Goal: Task Accomplishment & Management: Manage account settings

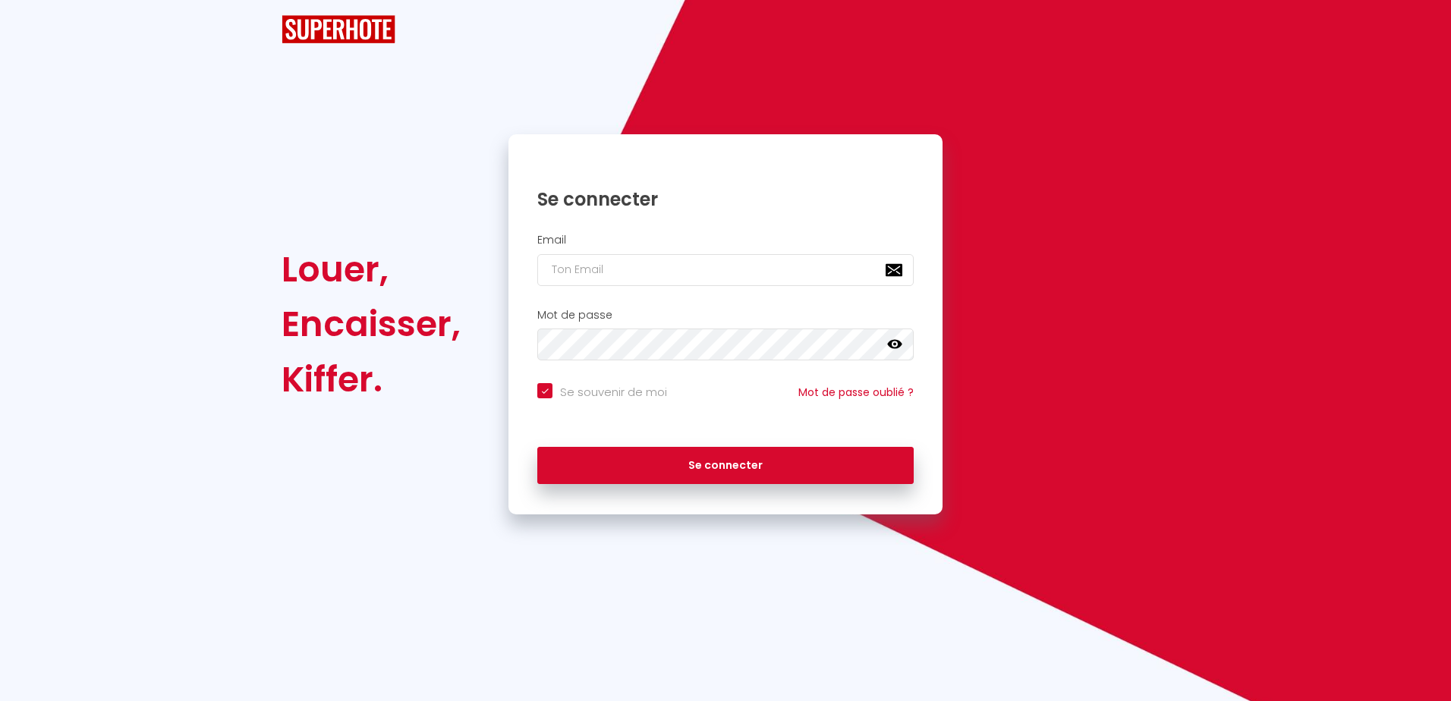
checkbox input "true"
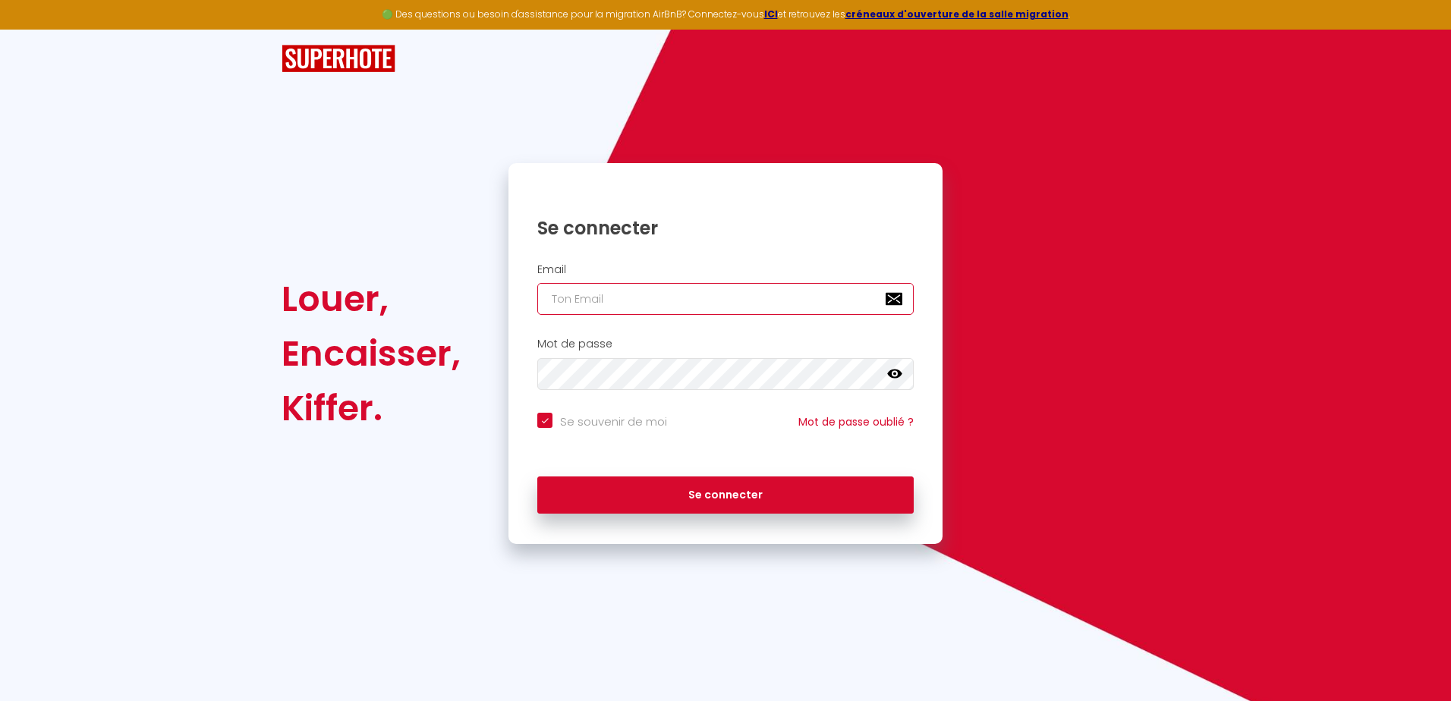
type input "[EMAIL_ADDRESS][DOMAIN_NAME]"
click at [710, 470] on div "Se connecter" at bounding box center [725, 492] width 434 height 46
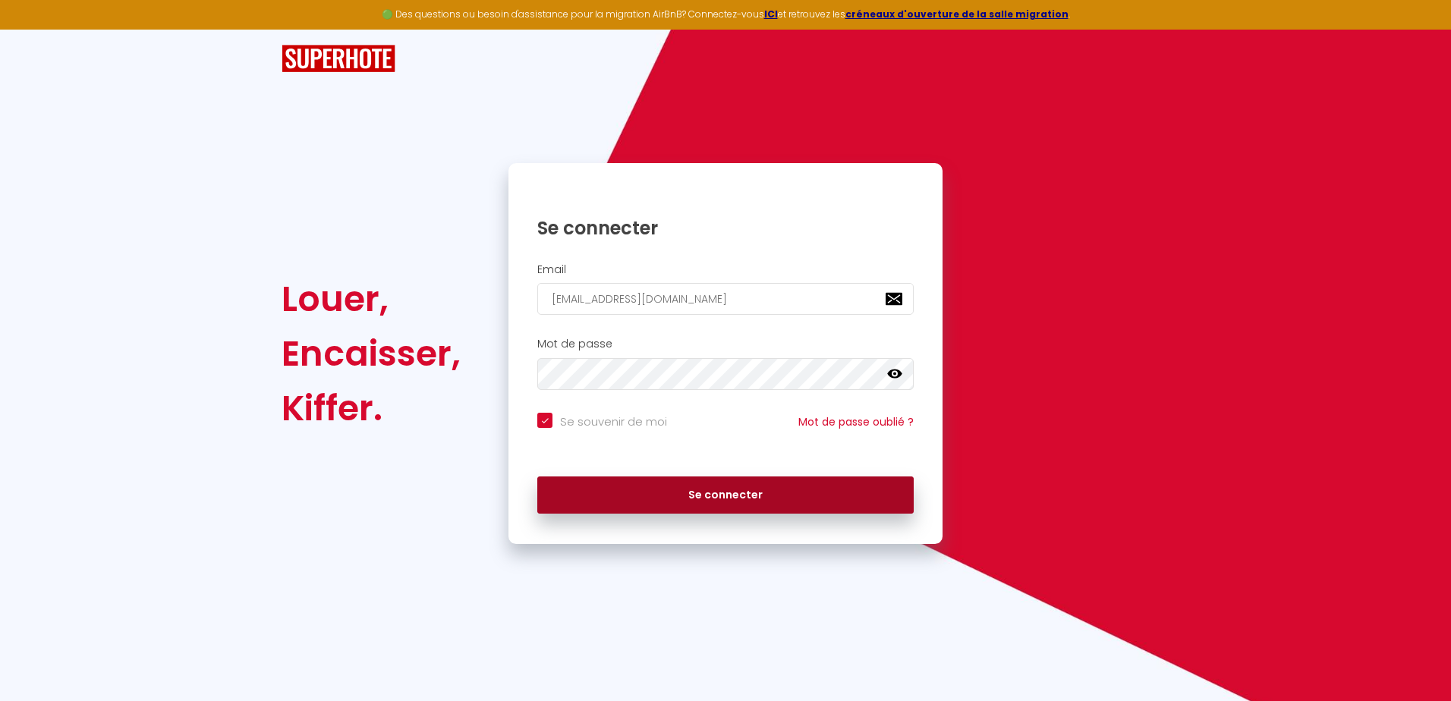
click at [689, 502] on button "Se connecter" at bounding box center [725, 496] width 376 height 38
checkbox input "true"
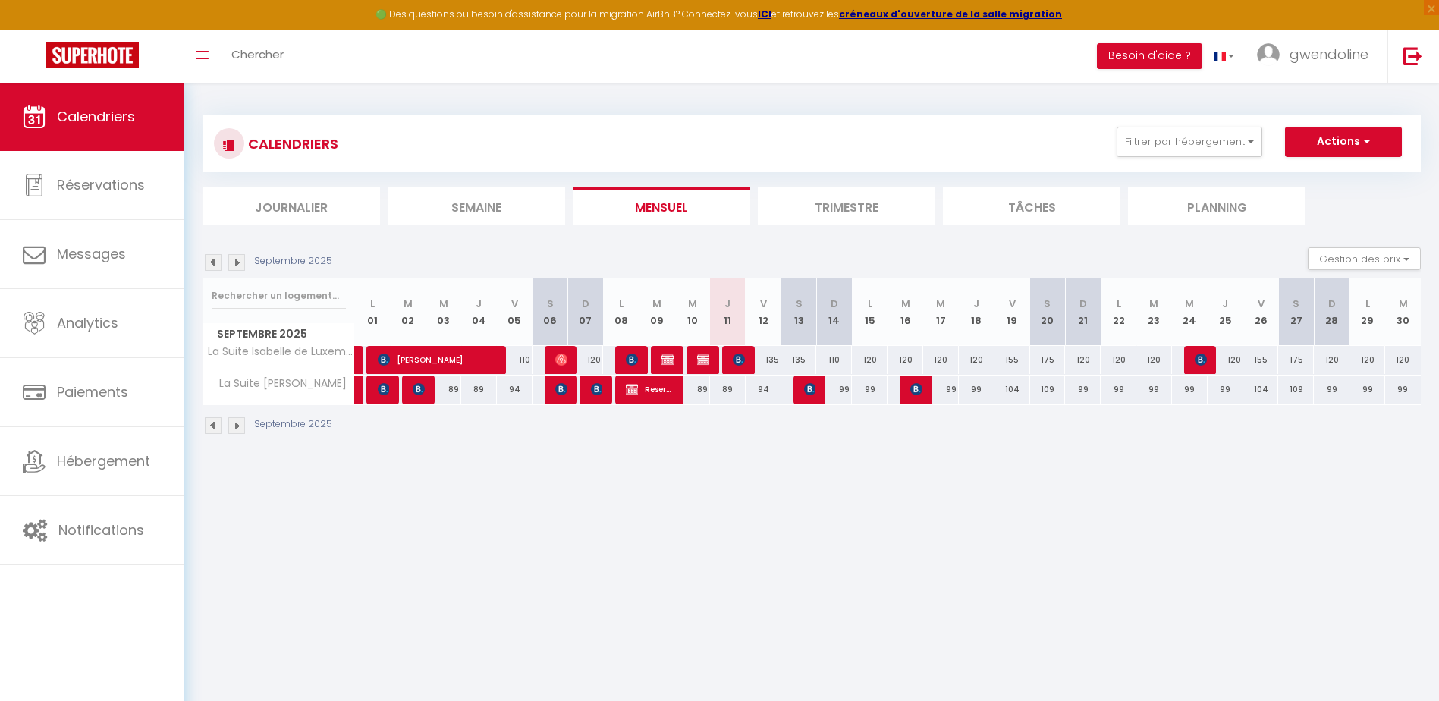
click at [214, 263] on img at bounding box center [213, 262] width 17 height 17
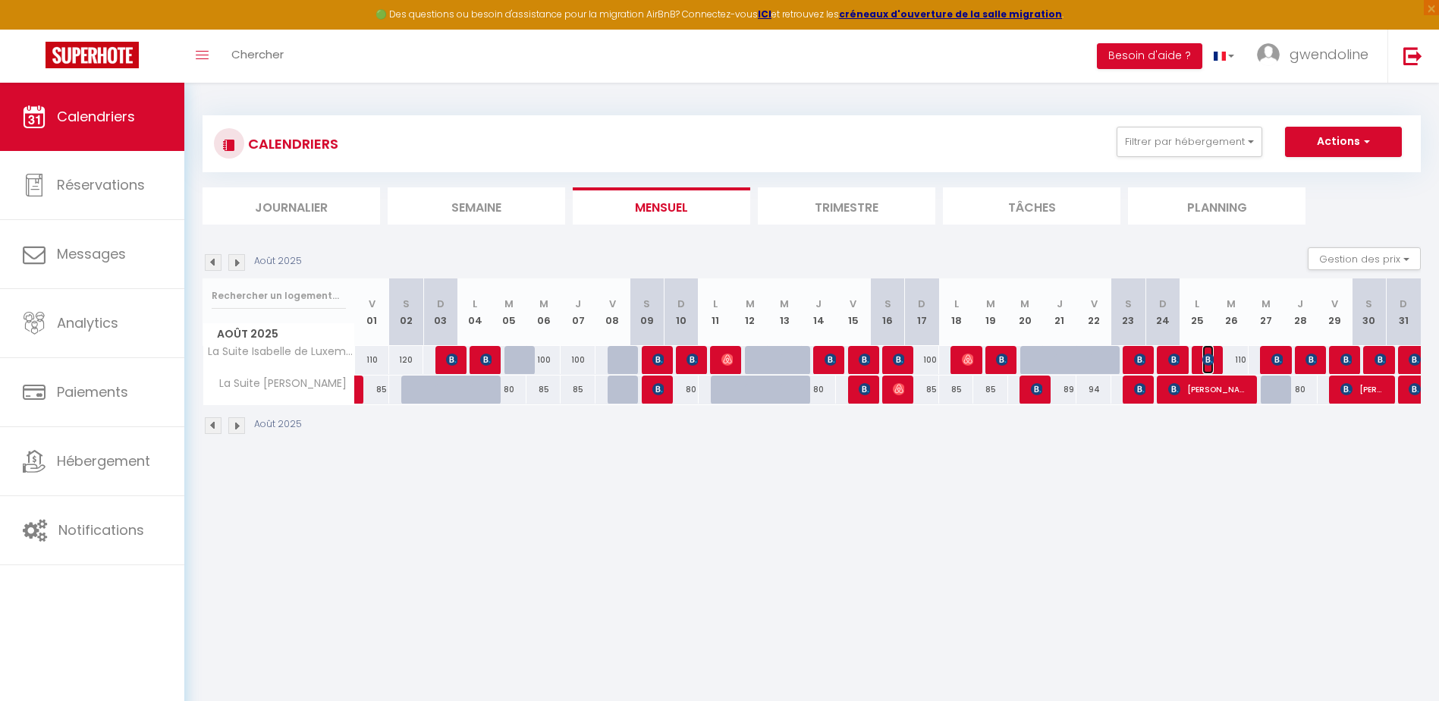
click at [1211, 361] on img at bounding box center [1209, 360] width 12 height 12
select select "OK"
select select "KO"
select select "0"
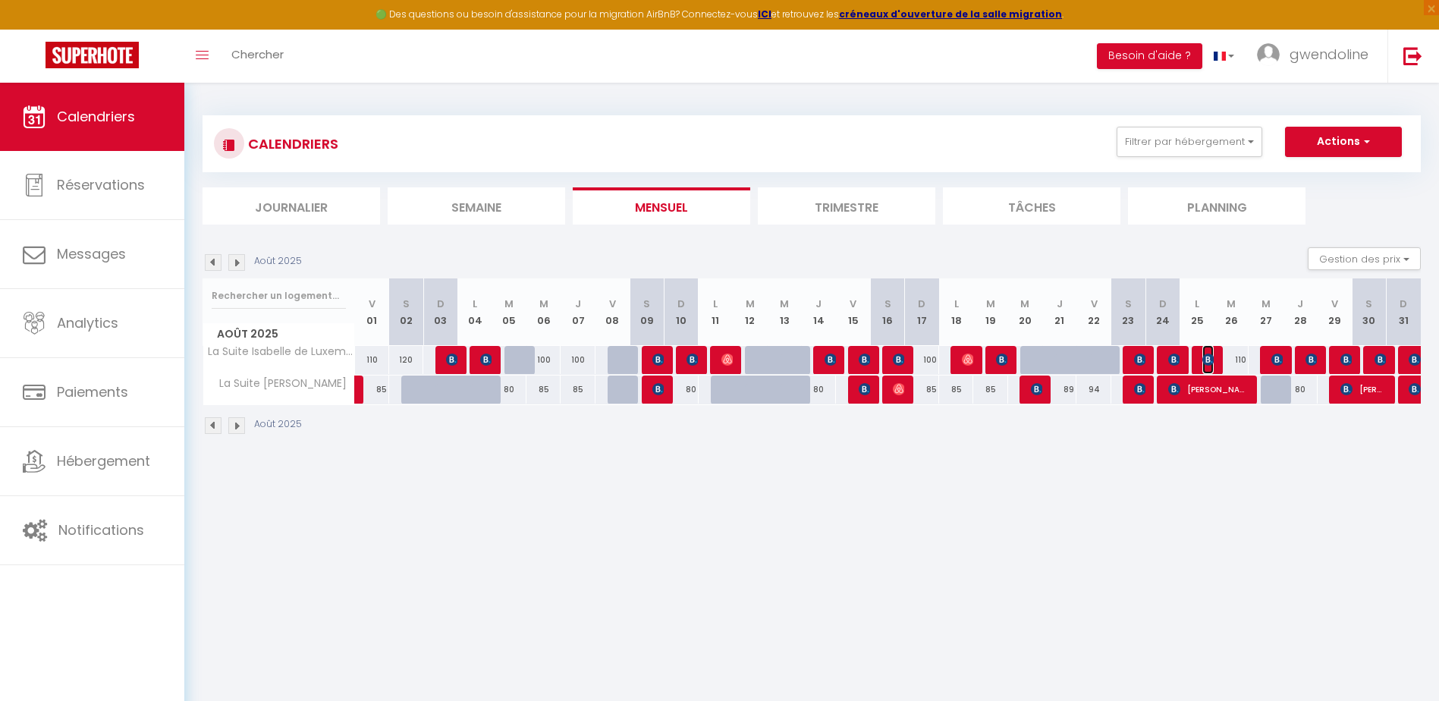
select select "1"
select select
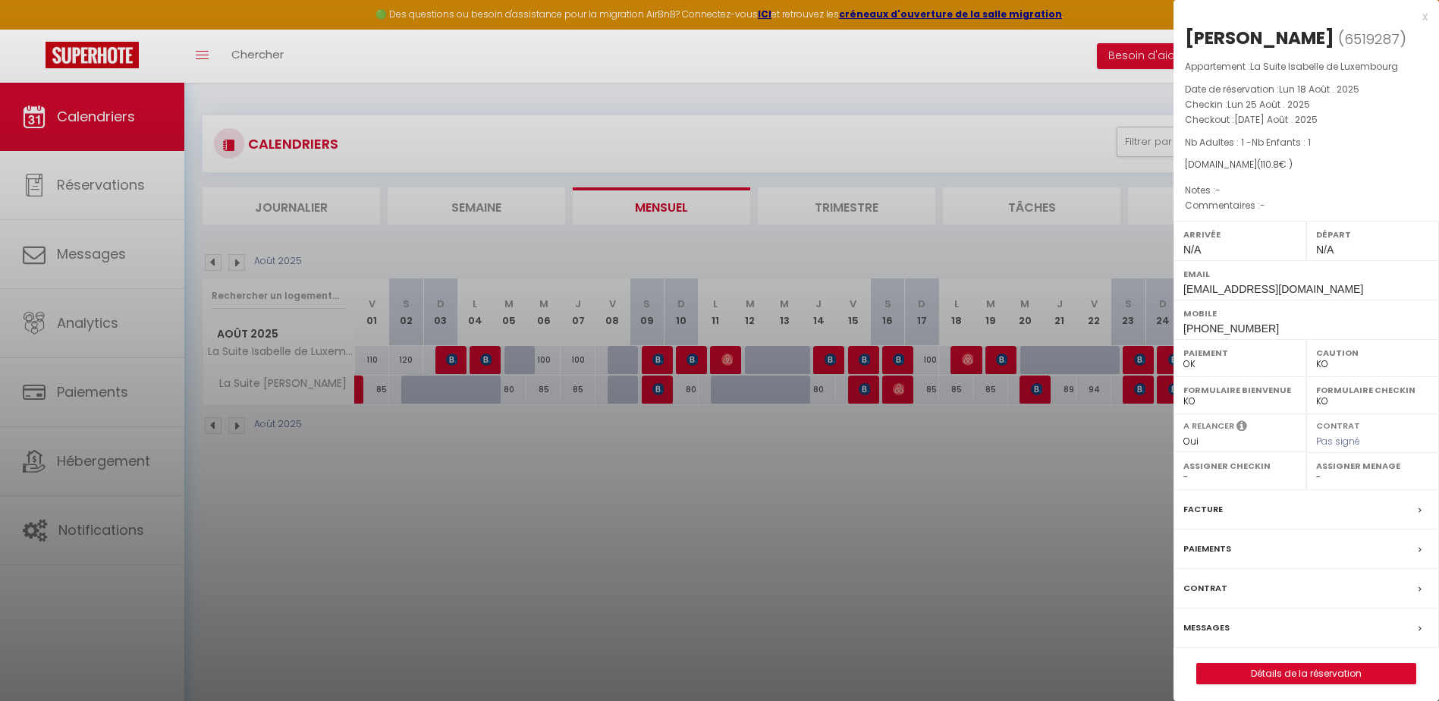
click at [1005, 450] on div at bounding box center [719, 350] width 1439 height 701
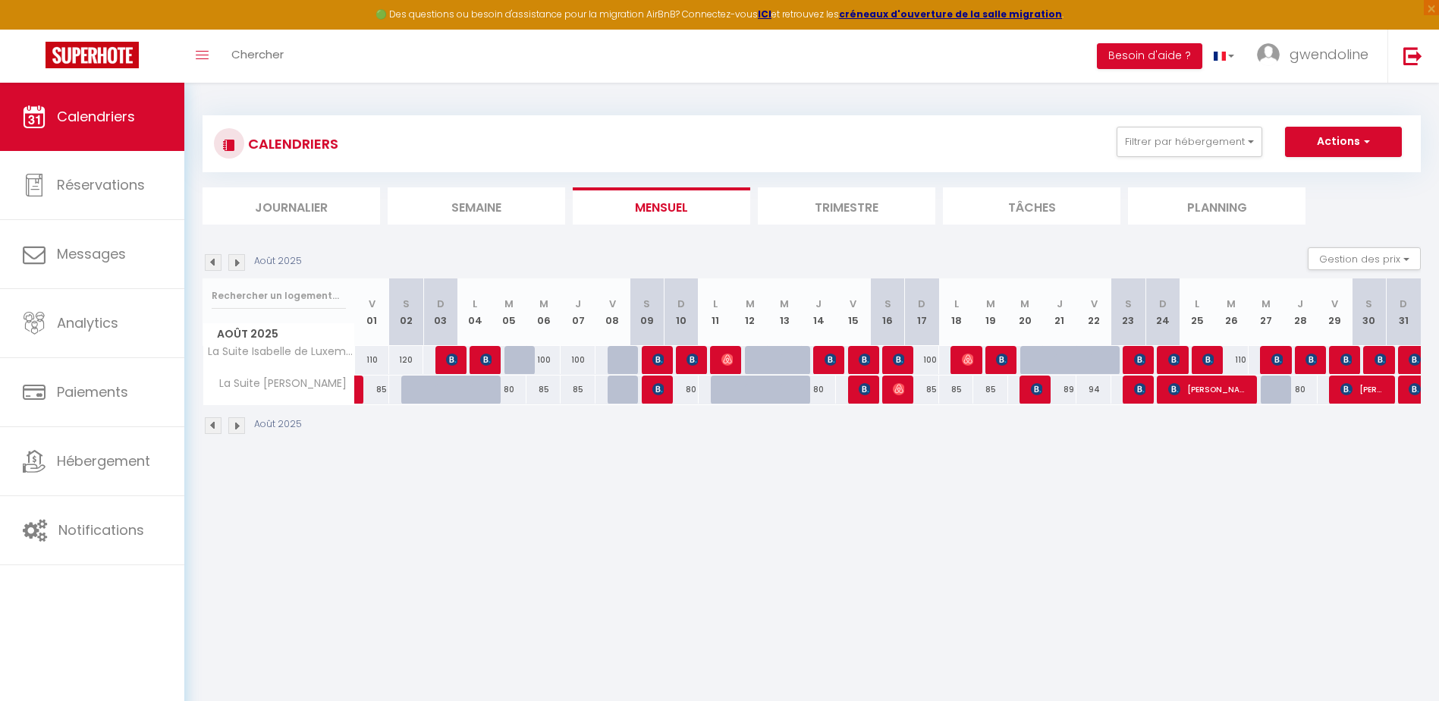
click at [1249, 389] on div at bounding box center [1240, 390] width 34 height 29
type input "89"
type input "Mer 27 Août 2025"
type input "Jeu 28 Août 2025"
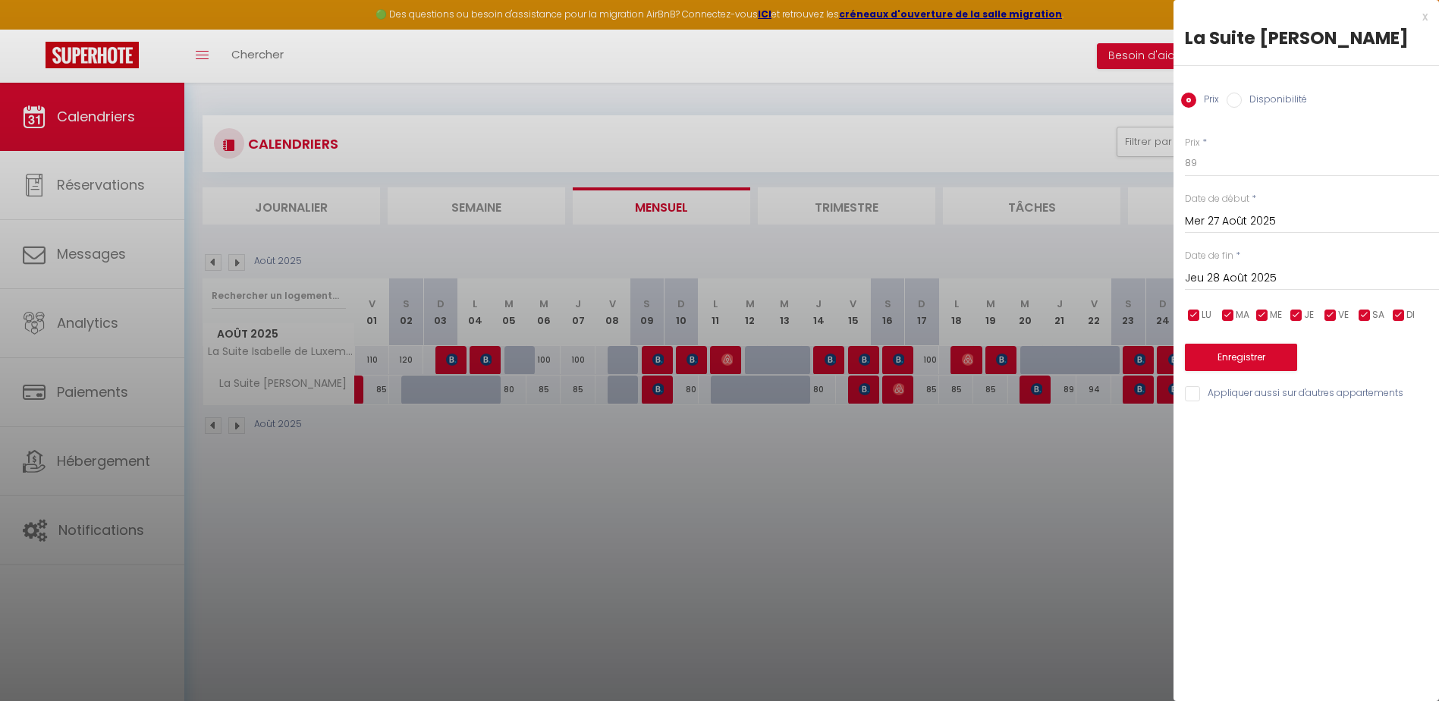
click at [1111, 495] on div at bounding box center [719, 350] width 1439 height 701
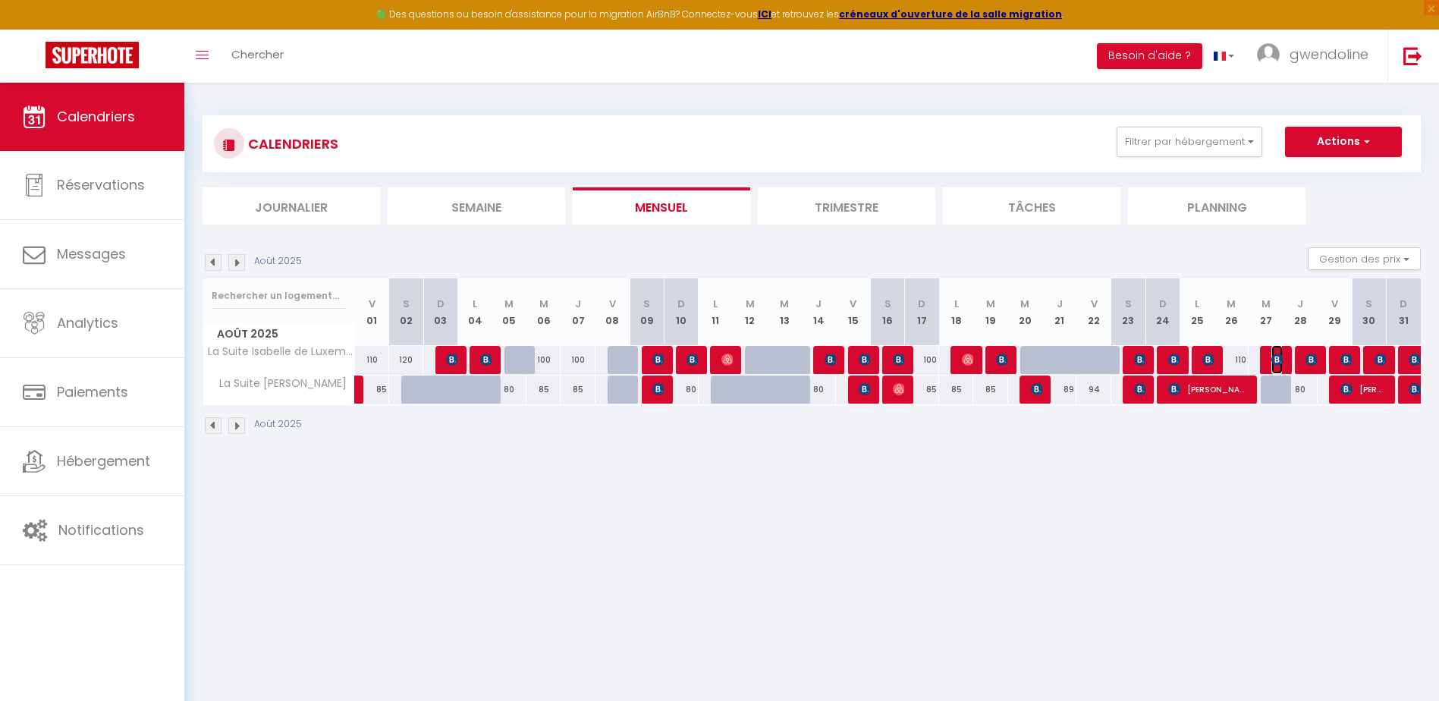
click at [1276, 359] on img at bounding box center [1278, 360] width 12 height 12
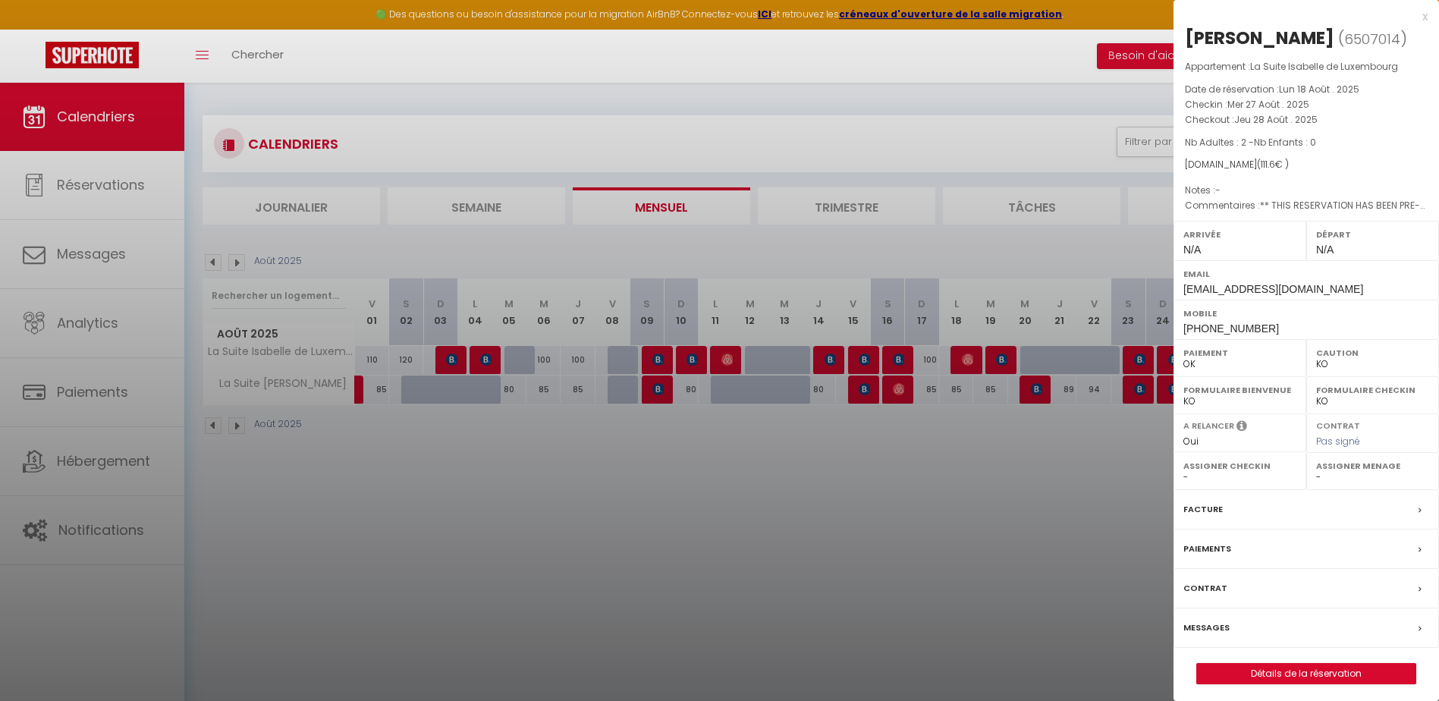
click at [1421, 18] on div "x" at bounding box center [1301, 17] width 254 height 18
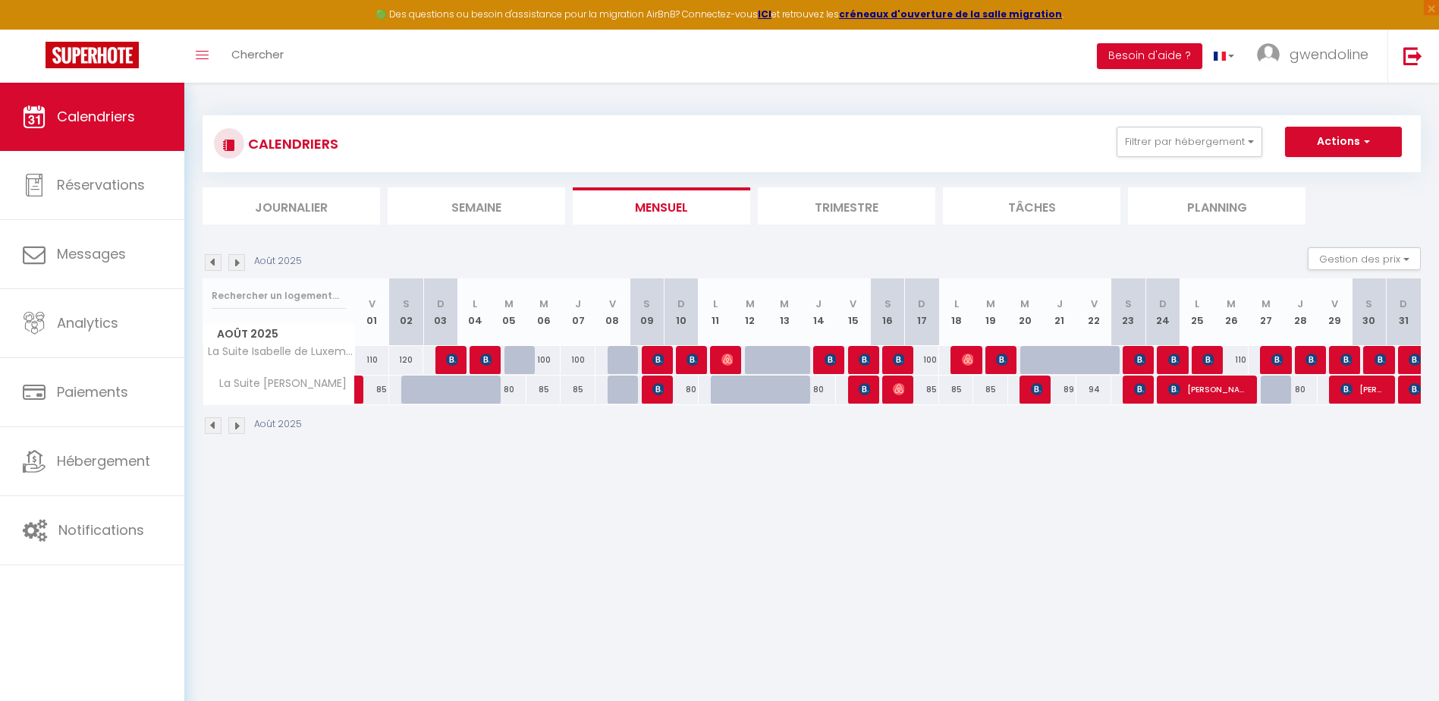
click at [1285, 362] on div at bounding box center [1274, 360] width 34 height 29
click at [1270, 355] on div at bounding box center [1277, 360] width 34 height 29
click at [1281, 357] on img at bounding box center [1278, 360] width 12 height 12
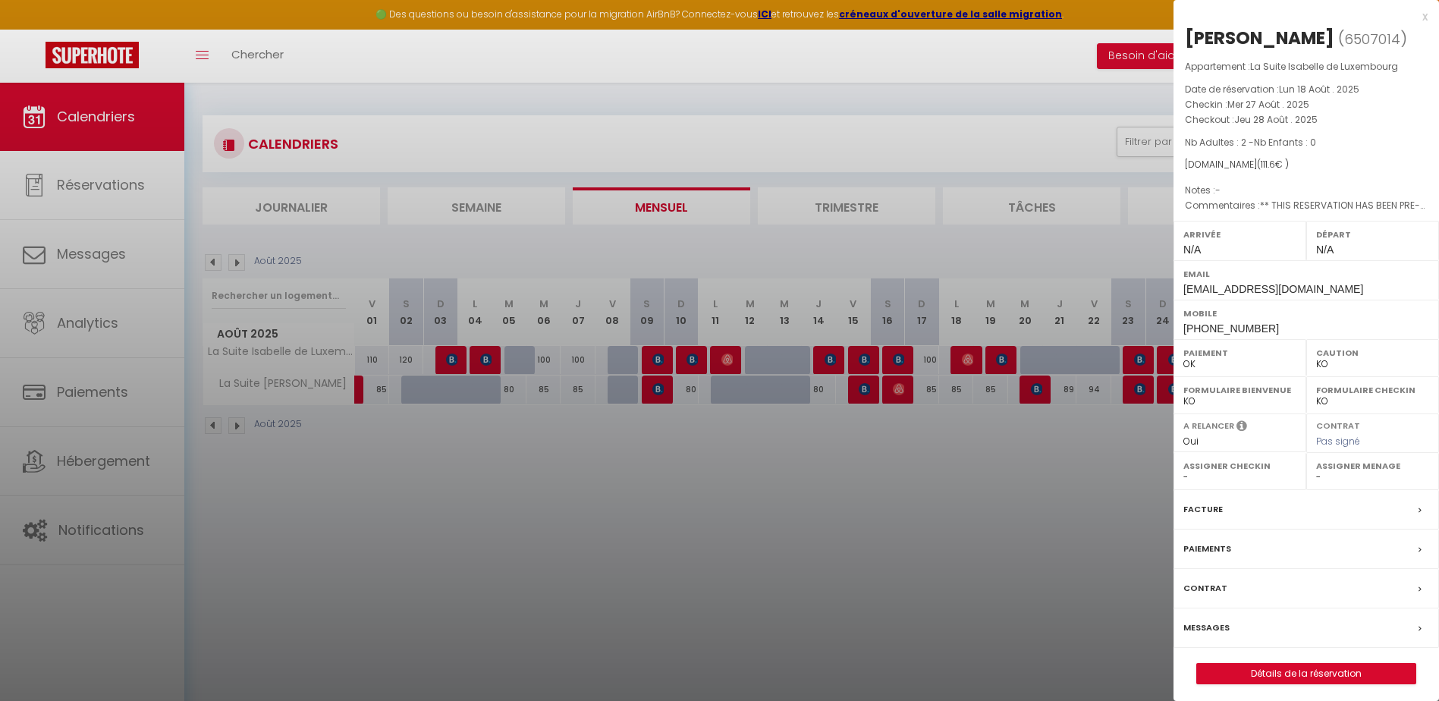
click at [1425, 16] on div "x" at bounding box center [1301, 17] width 254 height 18
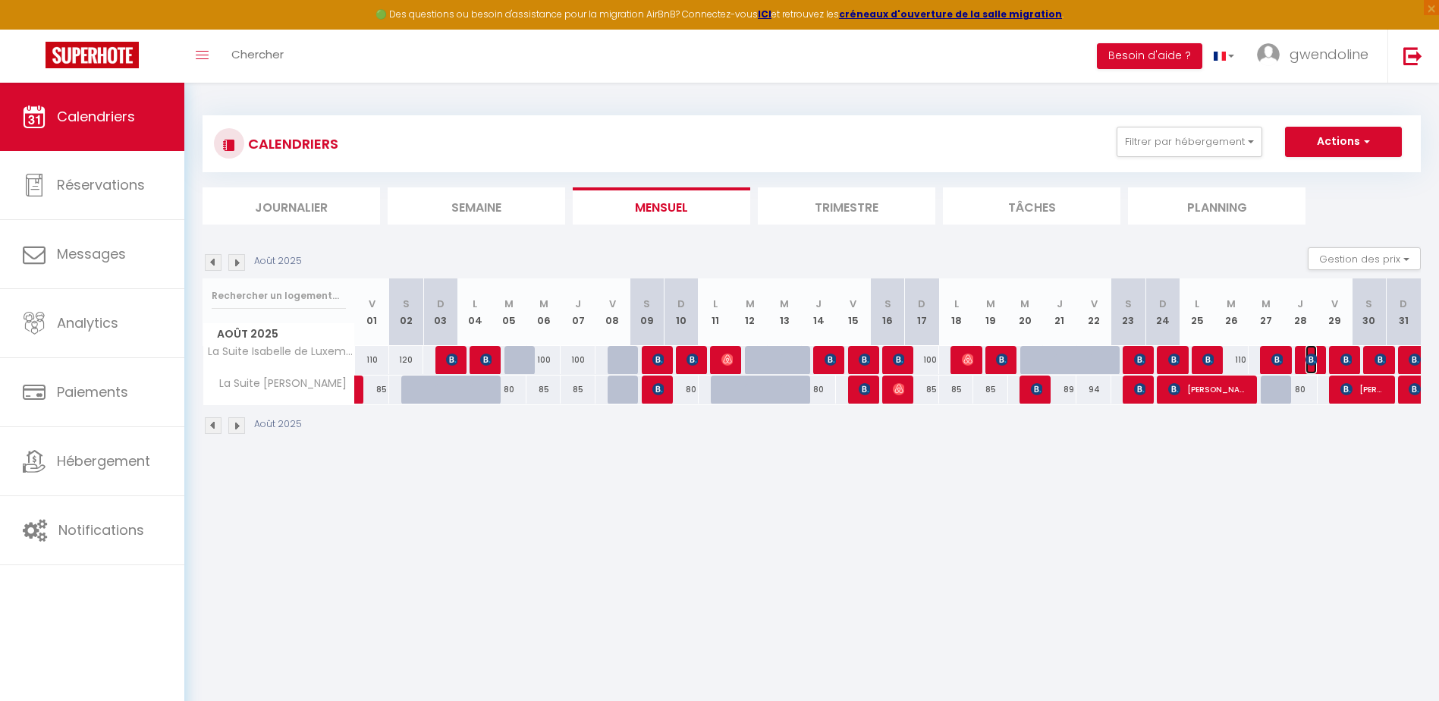
click at [1311, 357] on img at bounding box center [1312, 360] width 12 height 12
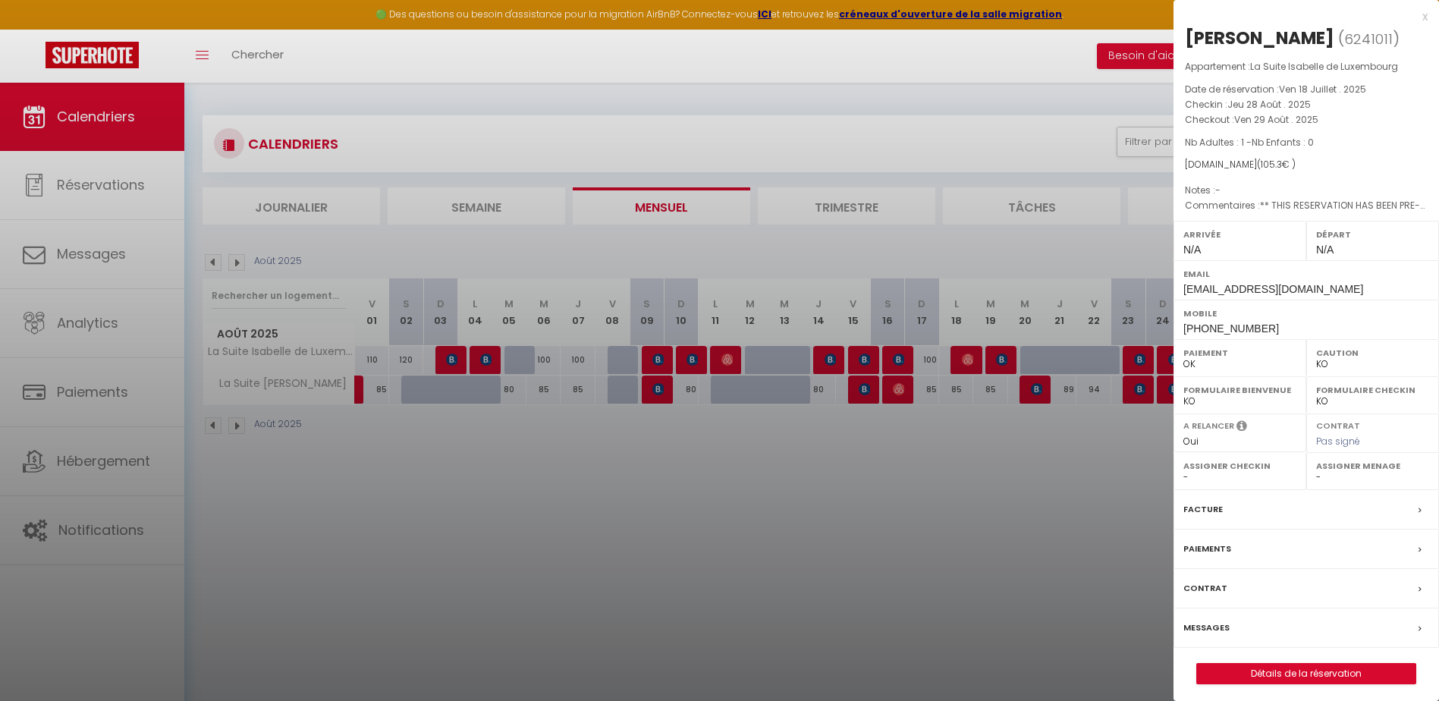
click at [1426, 17] on div "x" at bounding box center [1301, 17] width 254 height 18
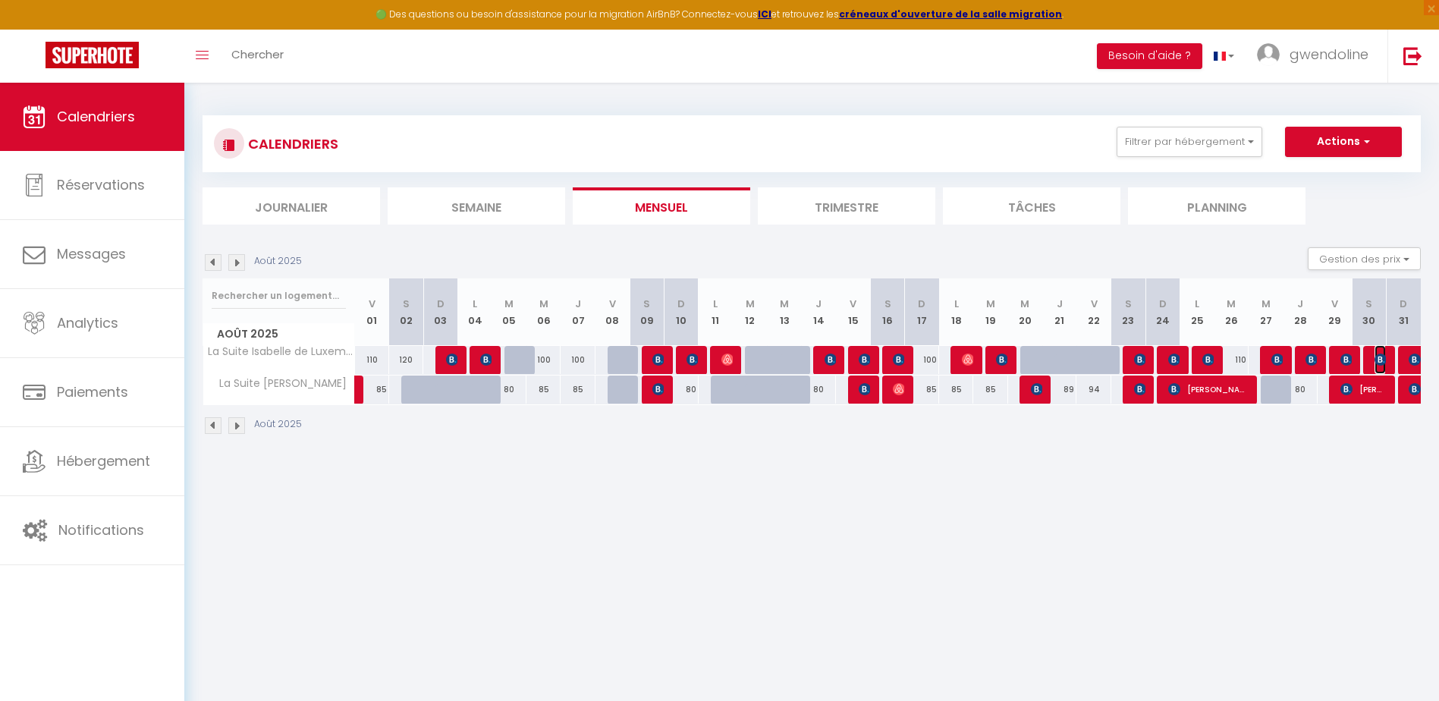
click at [1383, 359] on img at bounding box center [1381, 360] width 12 height 12
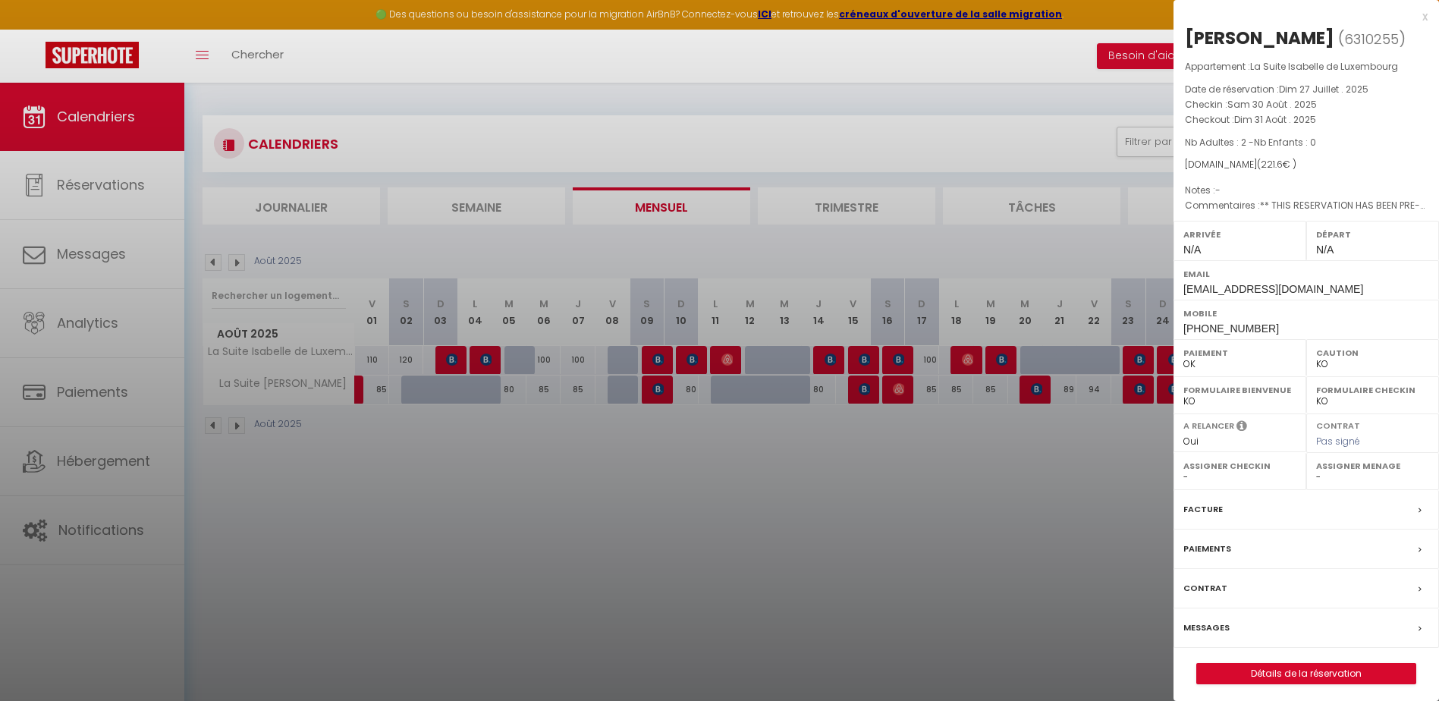
click at [1134, 231] on div at bounding box center [719, 350] width 1439 height 701
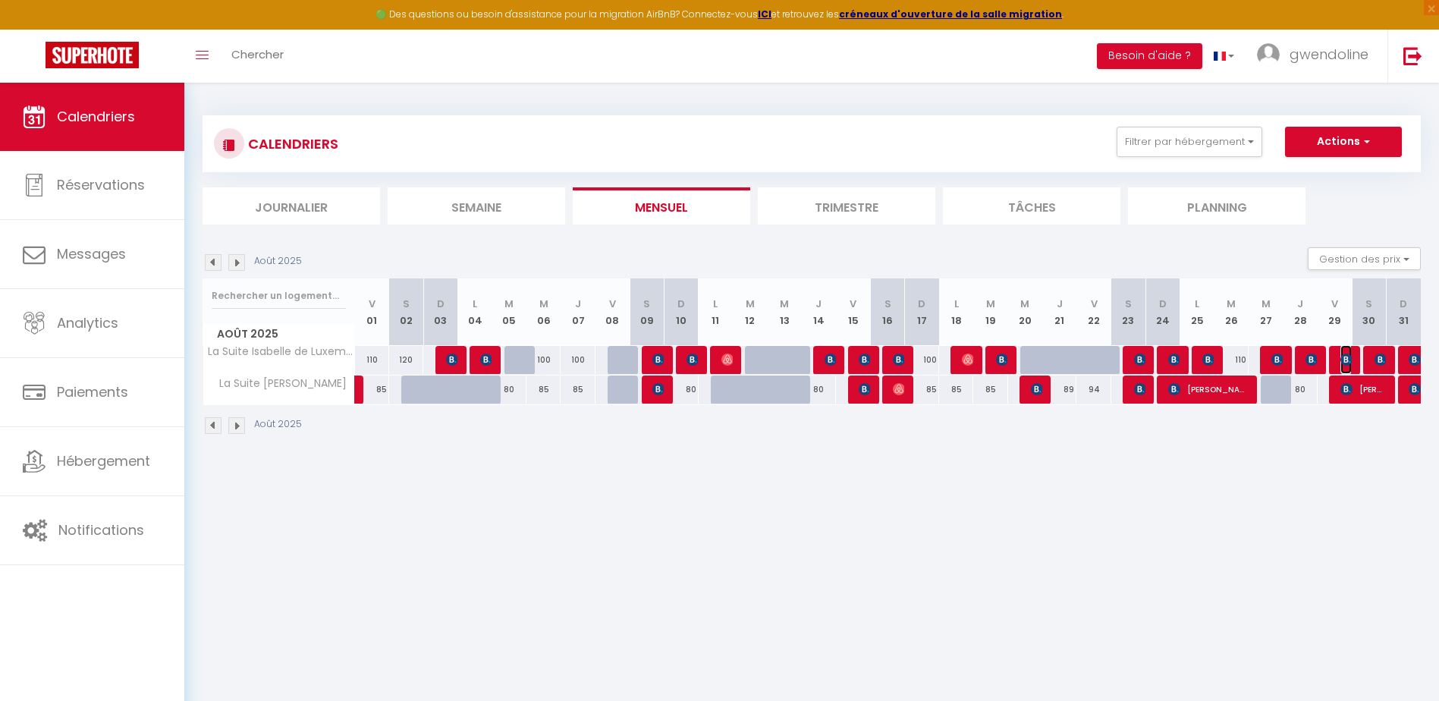
click at [1341, 360] on img at bounding box center [1347, 360] width 12 height 12
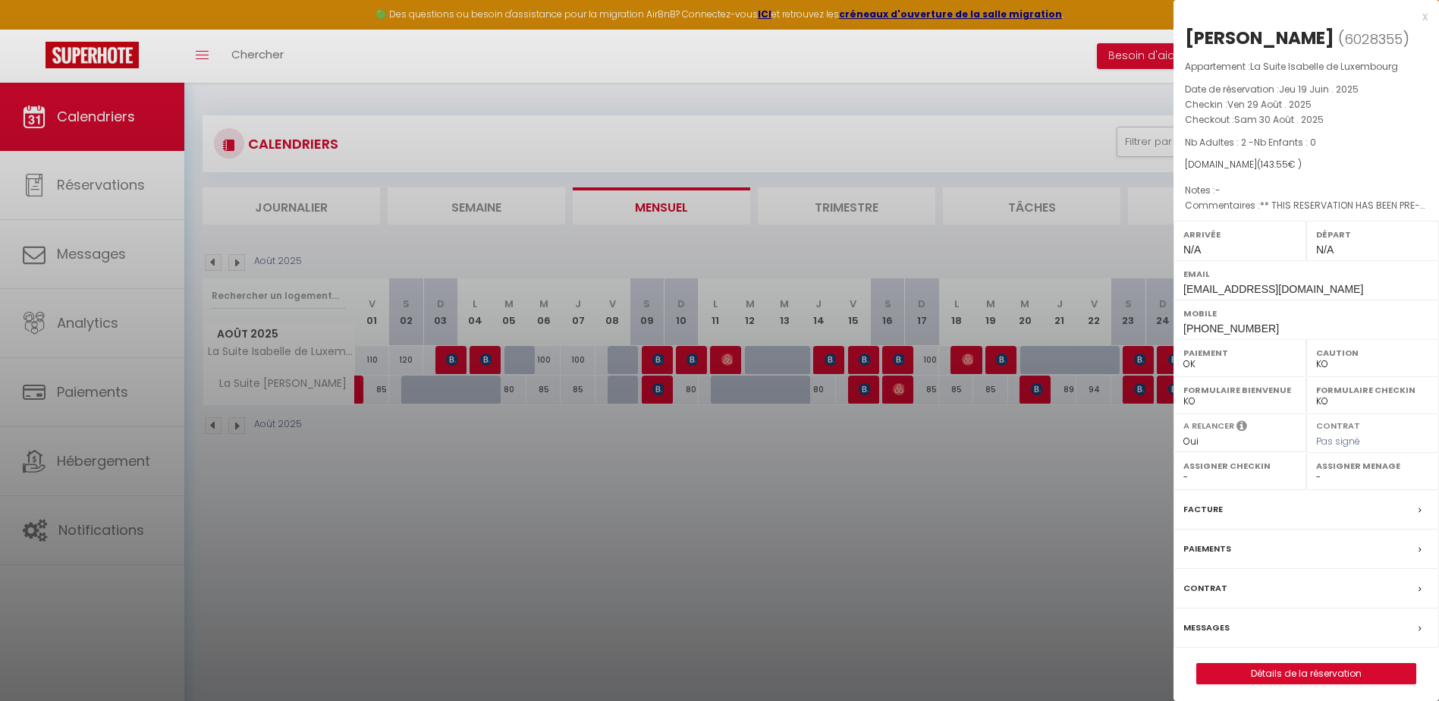
click at [1034, 249] on div at bounding box center [719, 350] width 1439 height 701
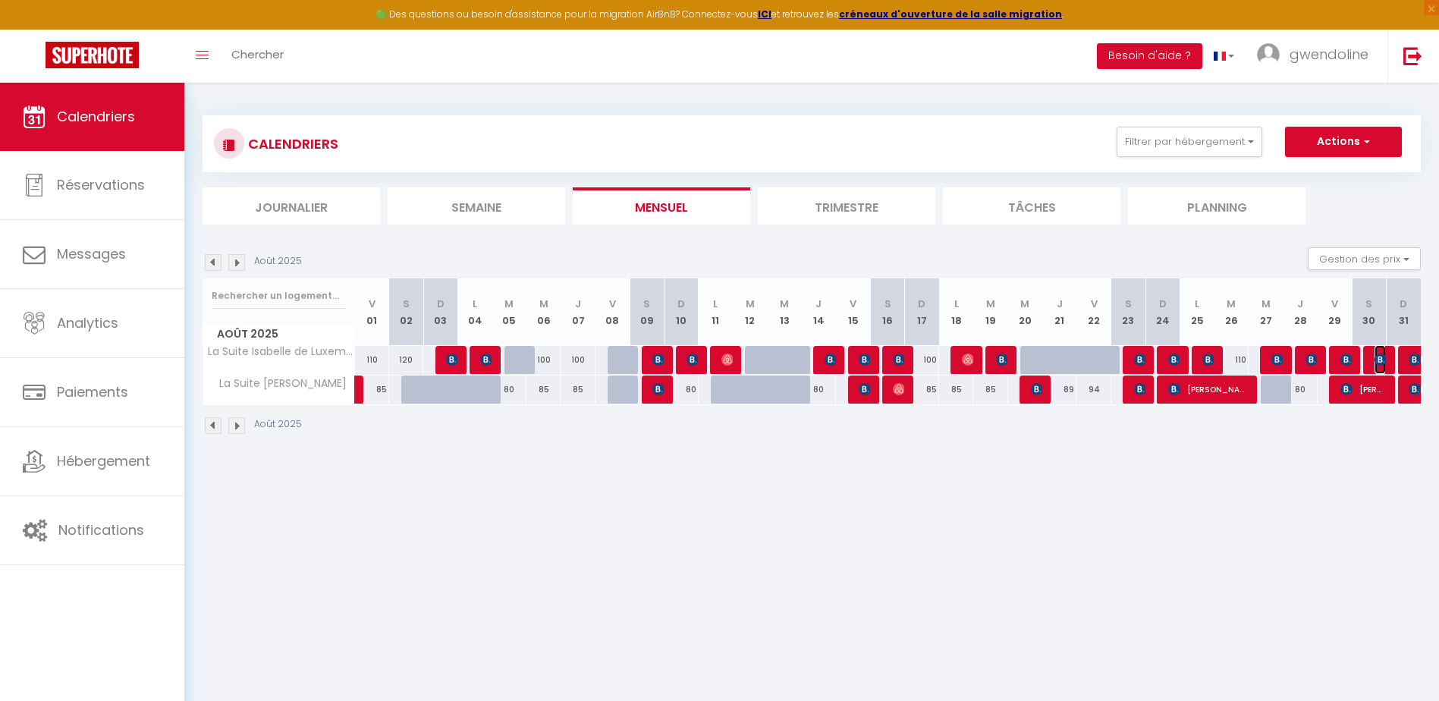
drag, startPoint x: 1383, startPoint y: 356, endPoint x: 1373, endPoint y: 354, distance: 9.2
click at [1383, 356] on img at bounding box center [1381, 360] width 12 height 12
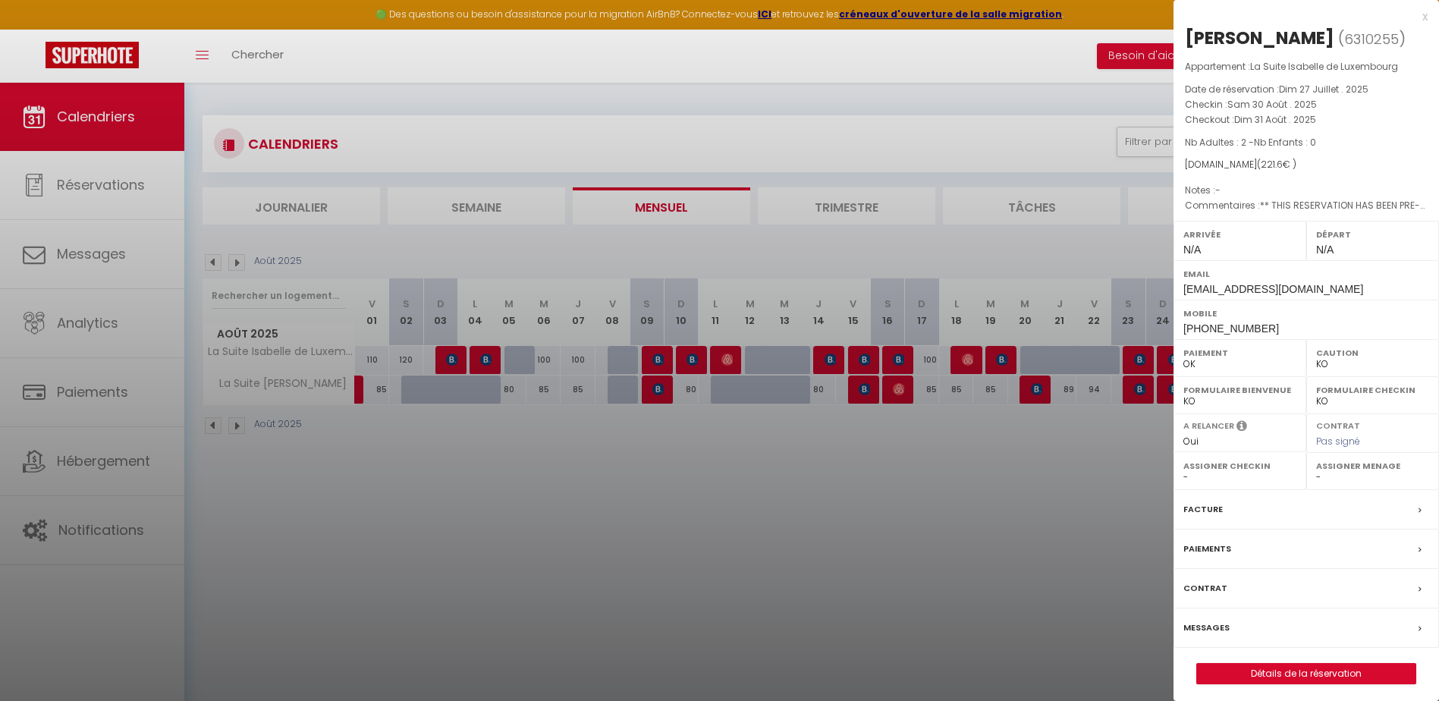
drag, startPoint x: 1097, startPoint y: 195, endPoint x: 1102, endPoint y: 211, distance: 16.6
click at [1091, 201] on div at bounding box center [719, 350] width 1439 height 701
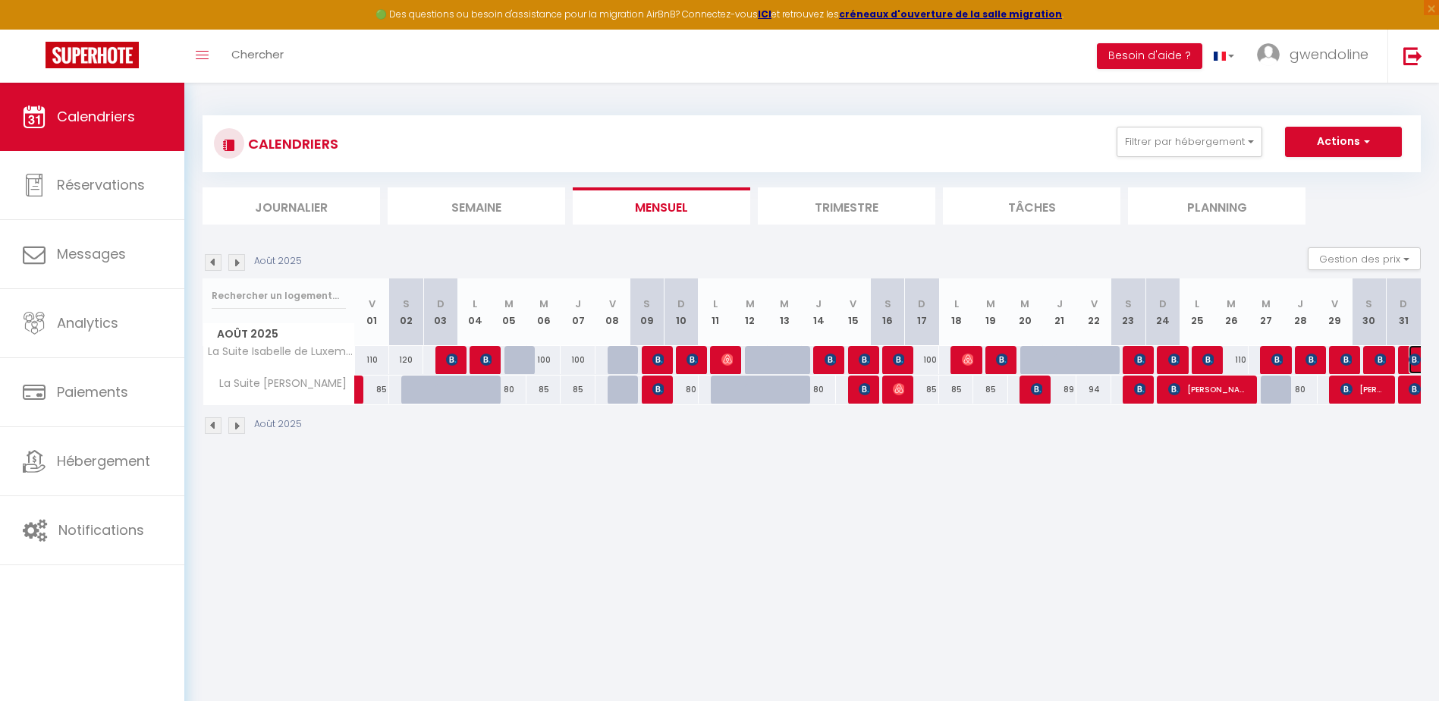
click at [1418, 355] on img at bounding box center [1415, 360] width 12 height 12
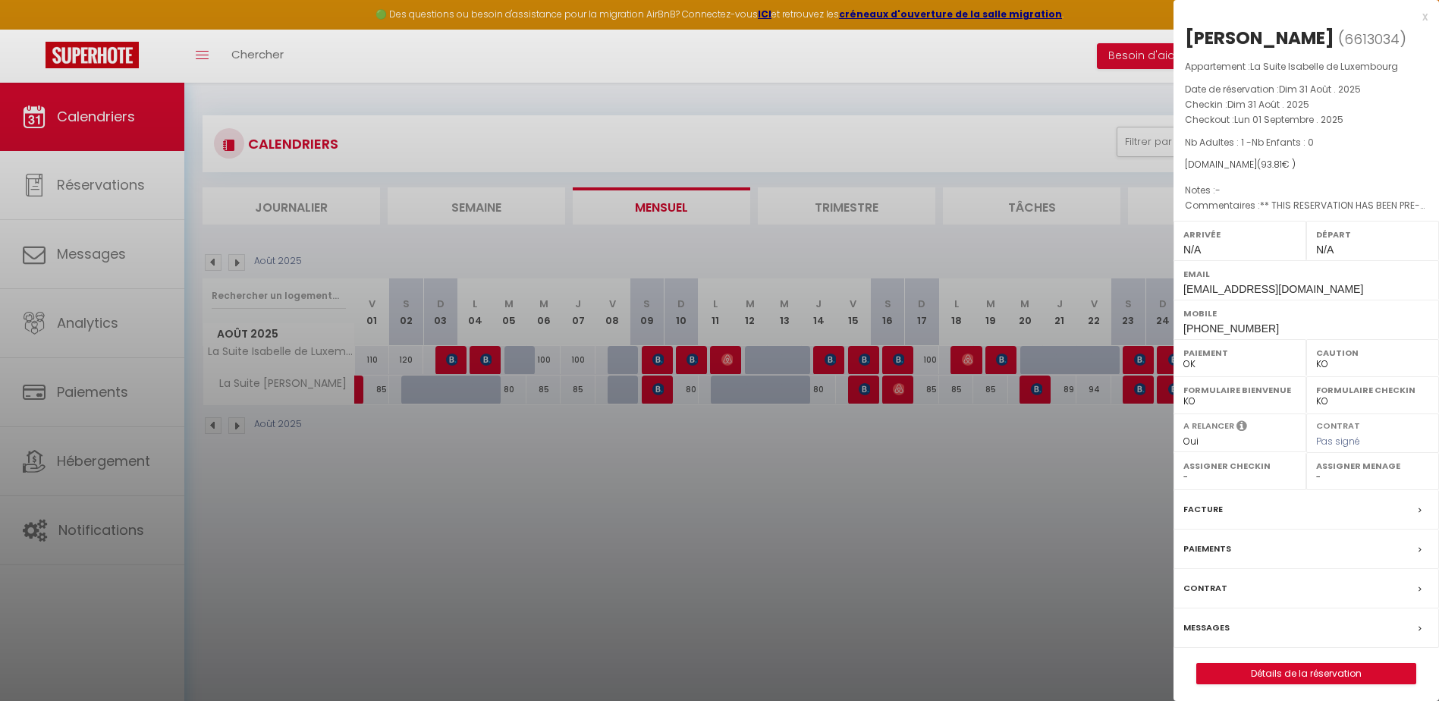
click at [696, 261] on div at bounding box center [719, 350] width 1439 height 701
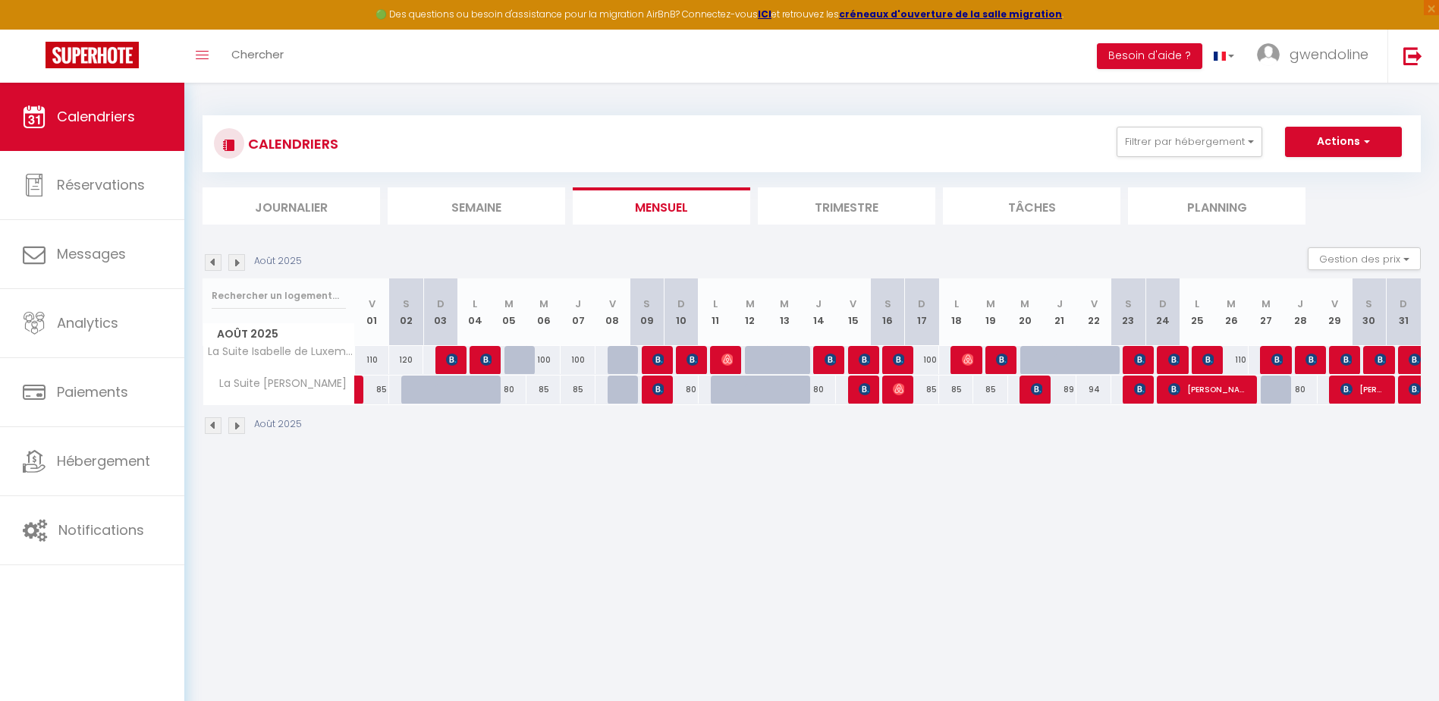
click at [236, 263] on img at bounding box center [236, 262] width 17 height 17
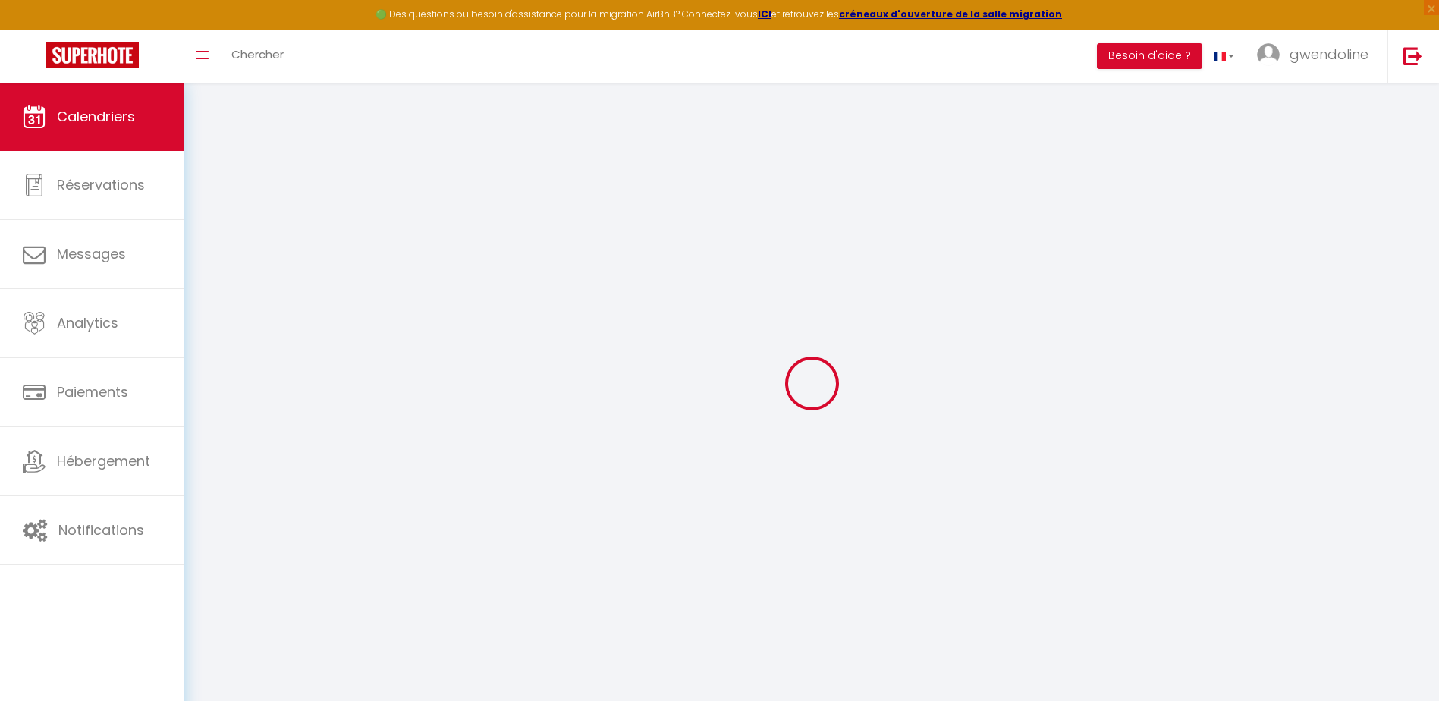
select select "KO"
select select "0"
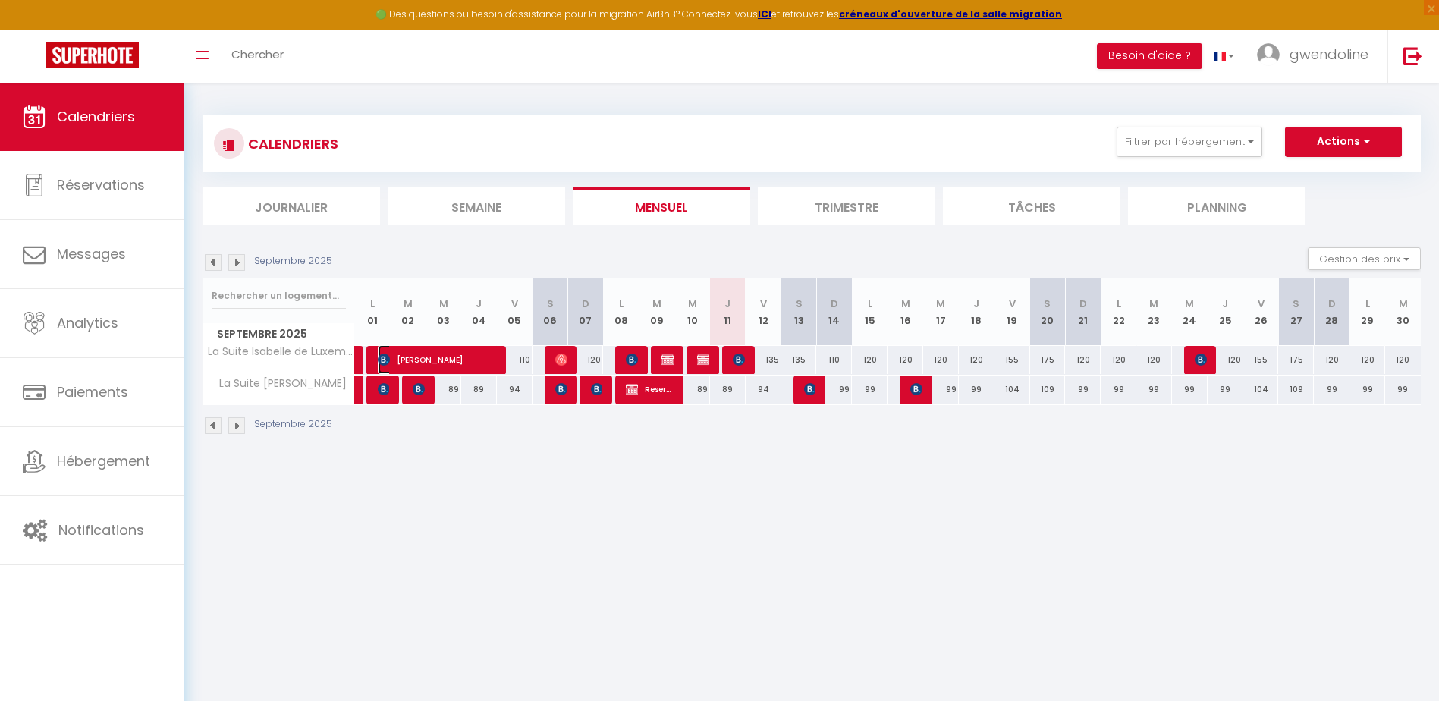
click at [385, 363] on img at bounding box center [384, 360] width 12 height 12
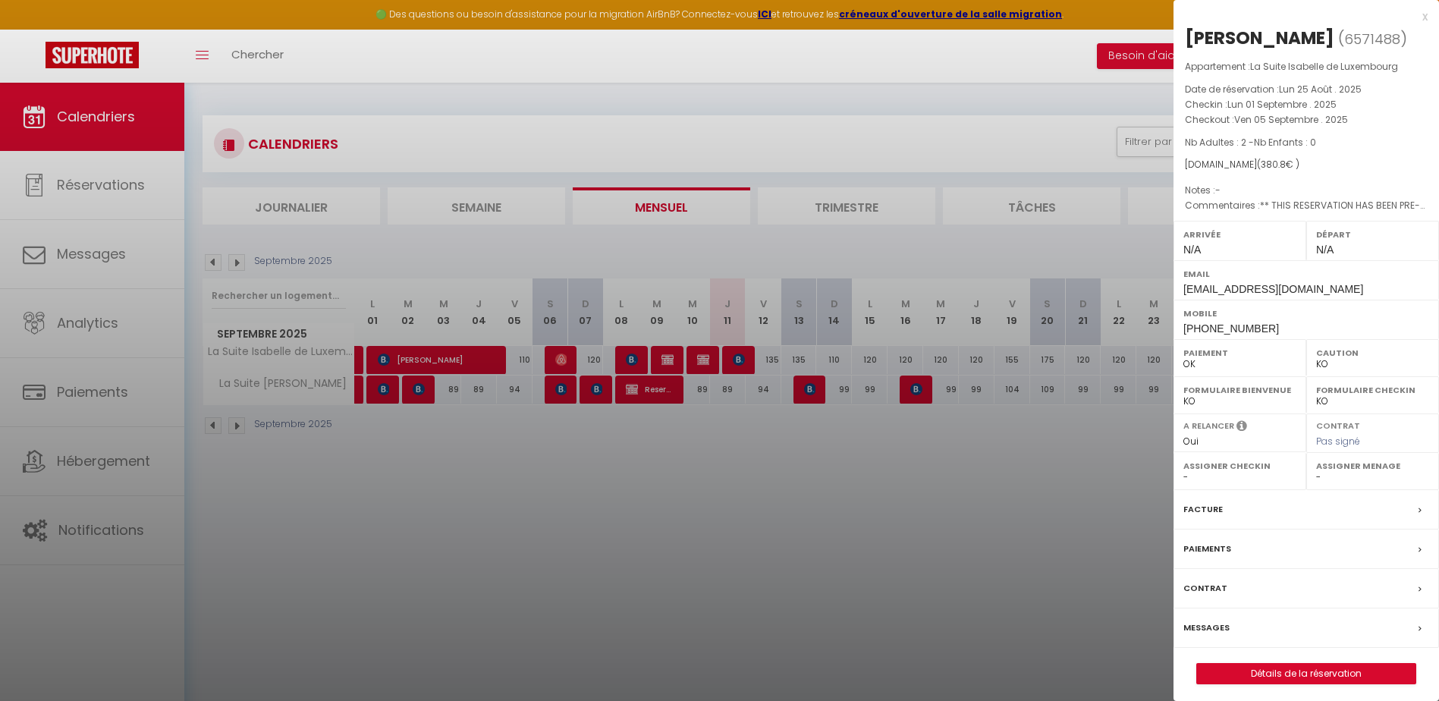
drag, startPoint x: 908, startPoint y: 520, endPoint x: 803, endPoint y: 489, distance: 109.8
click at [882, 505] on div at bounding box center [719, 350] width 1439 height 701
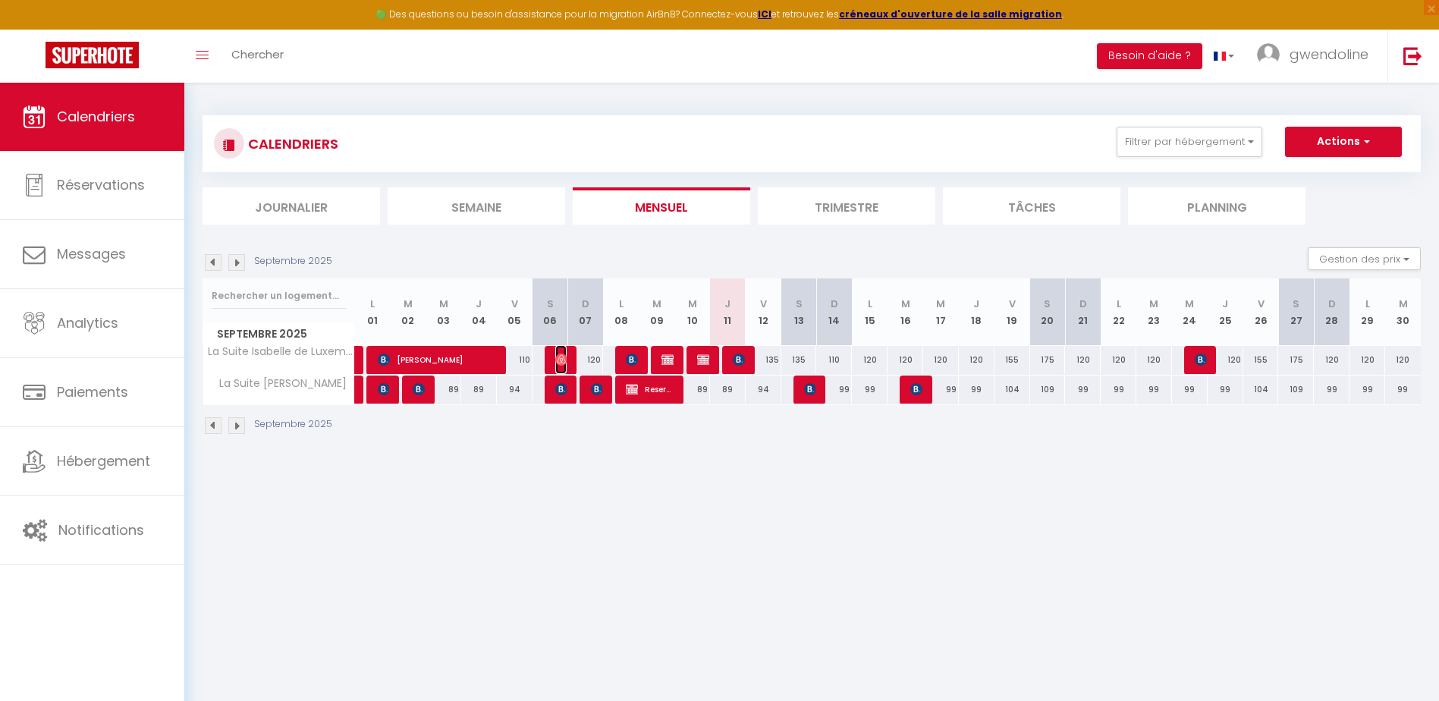
click at [567, 360] on img at bounding box center [561, 360] width 12 height 12
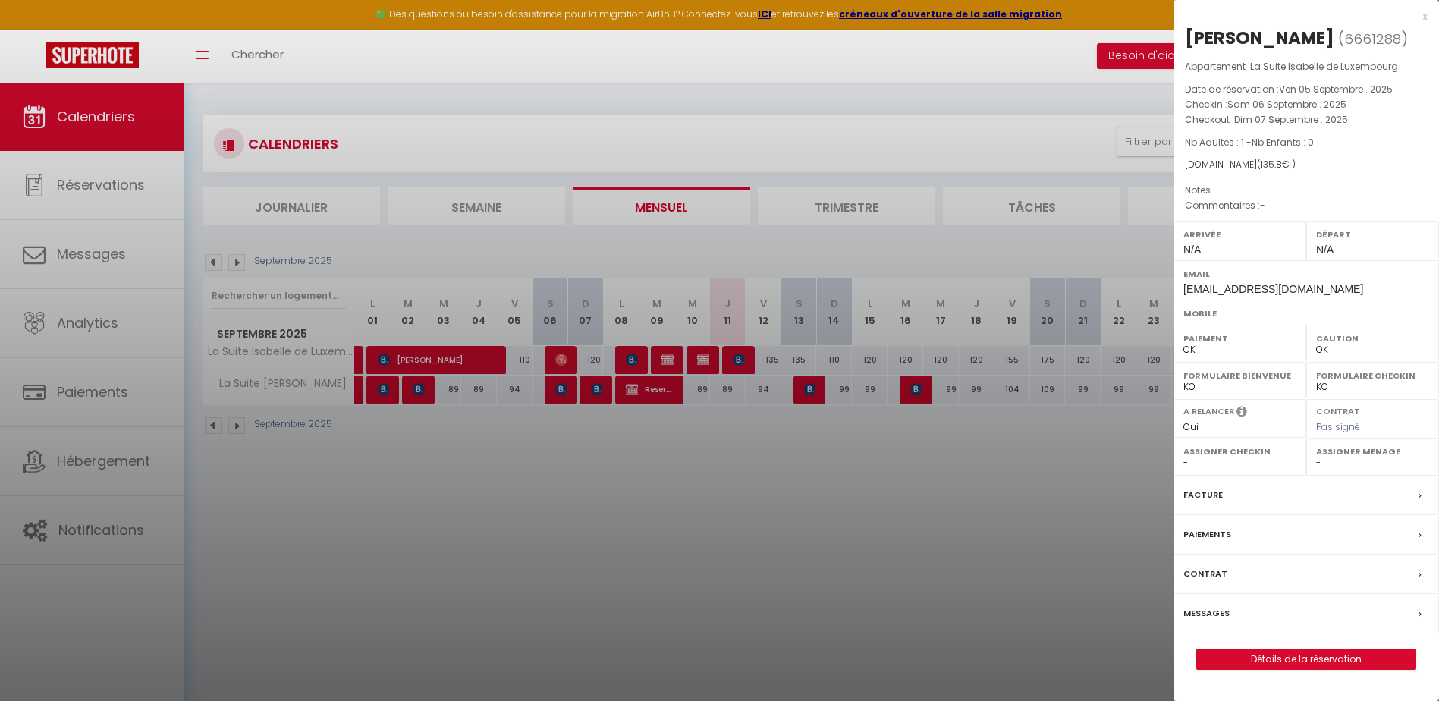
click at [557, 546] on div at bounding box center [719, 350] width 1439 height 701
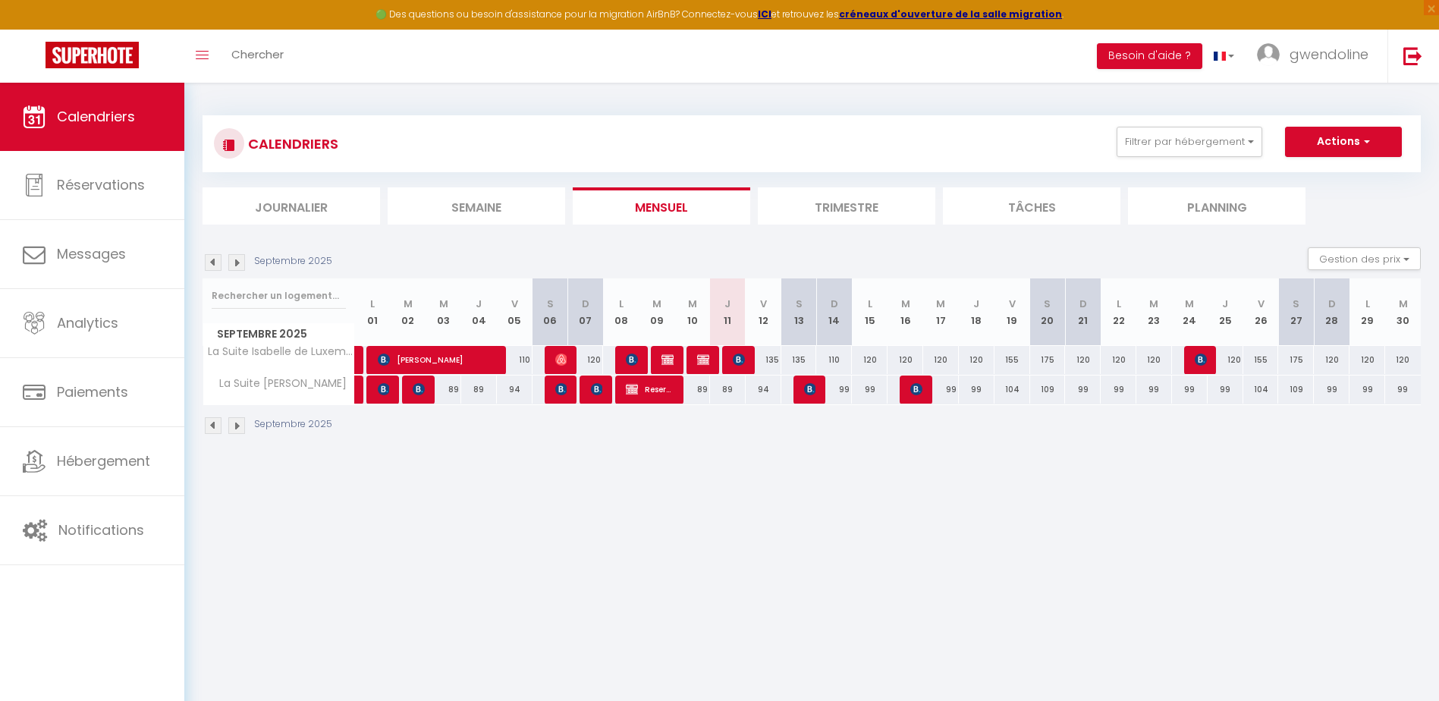
click at [645, 359] on div at bounding box center [630, 360] width 36 height 29
click at [629, 354] on img at bounding box center [632, 360] width 12 height 12
select select "KO"
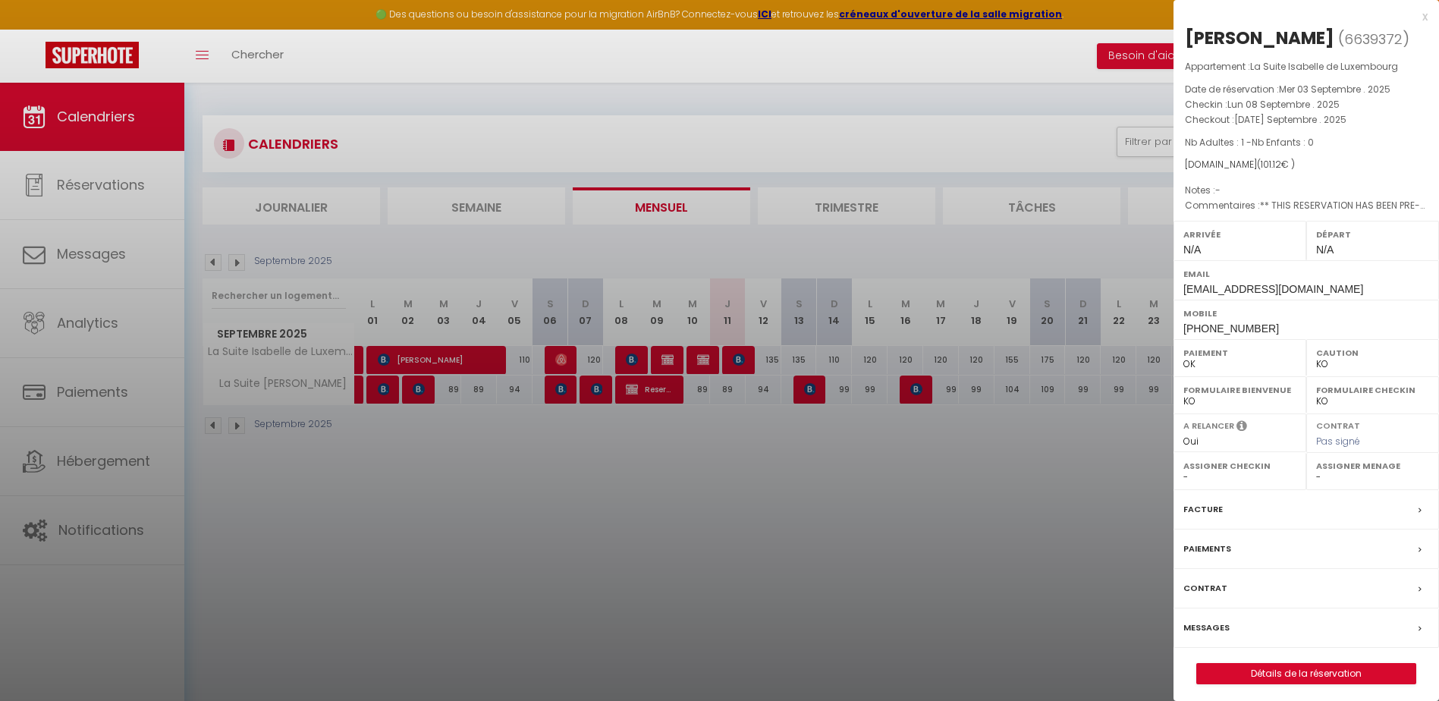
drag, startPoint x: 231, startPoint y: 535, endPoint x: 250, endPoint y: 528, distance: 20.2
click at [234, 536] on div at bounding box center [719, 350] width 1439 height 701
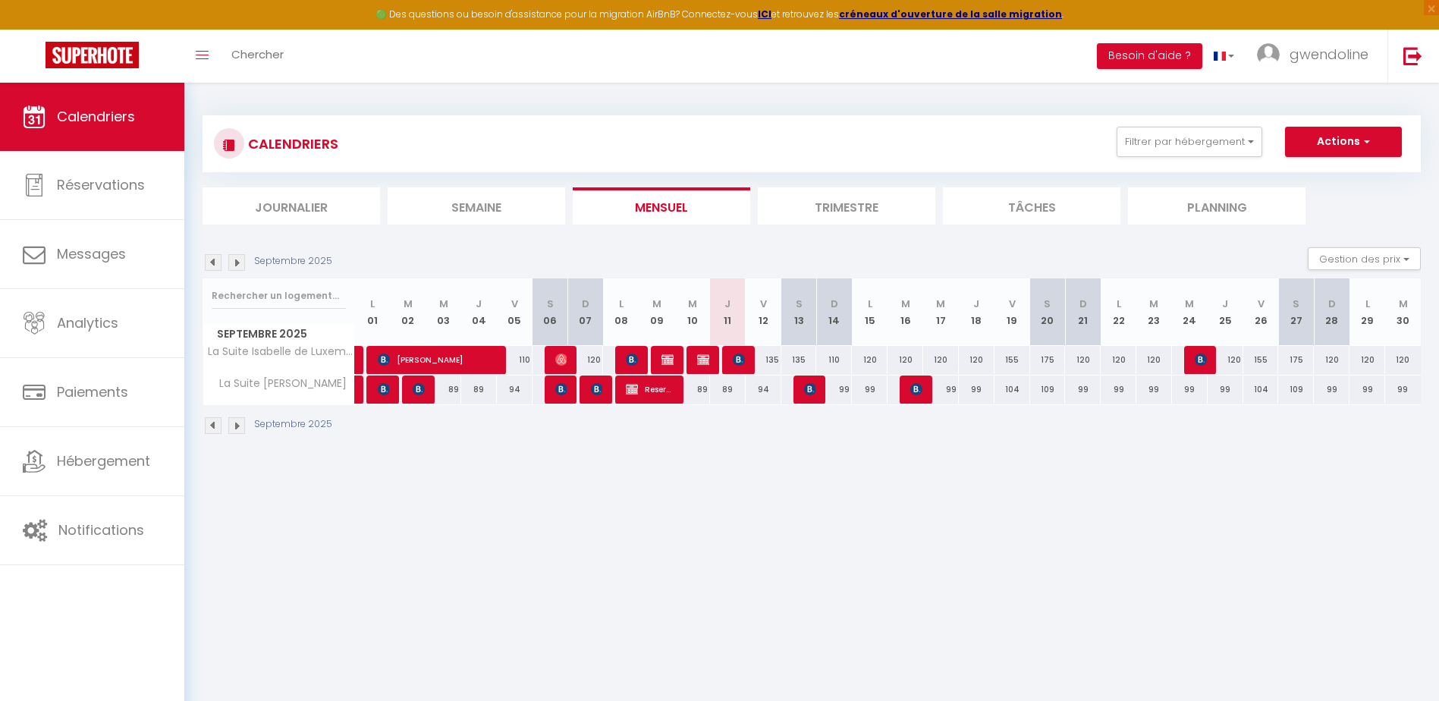
click at [678, 361] on div at bounding box center [666, 360] width 36 height 29
click at [672, 363] on img at bounding box center [668, 360] width 12 height 12
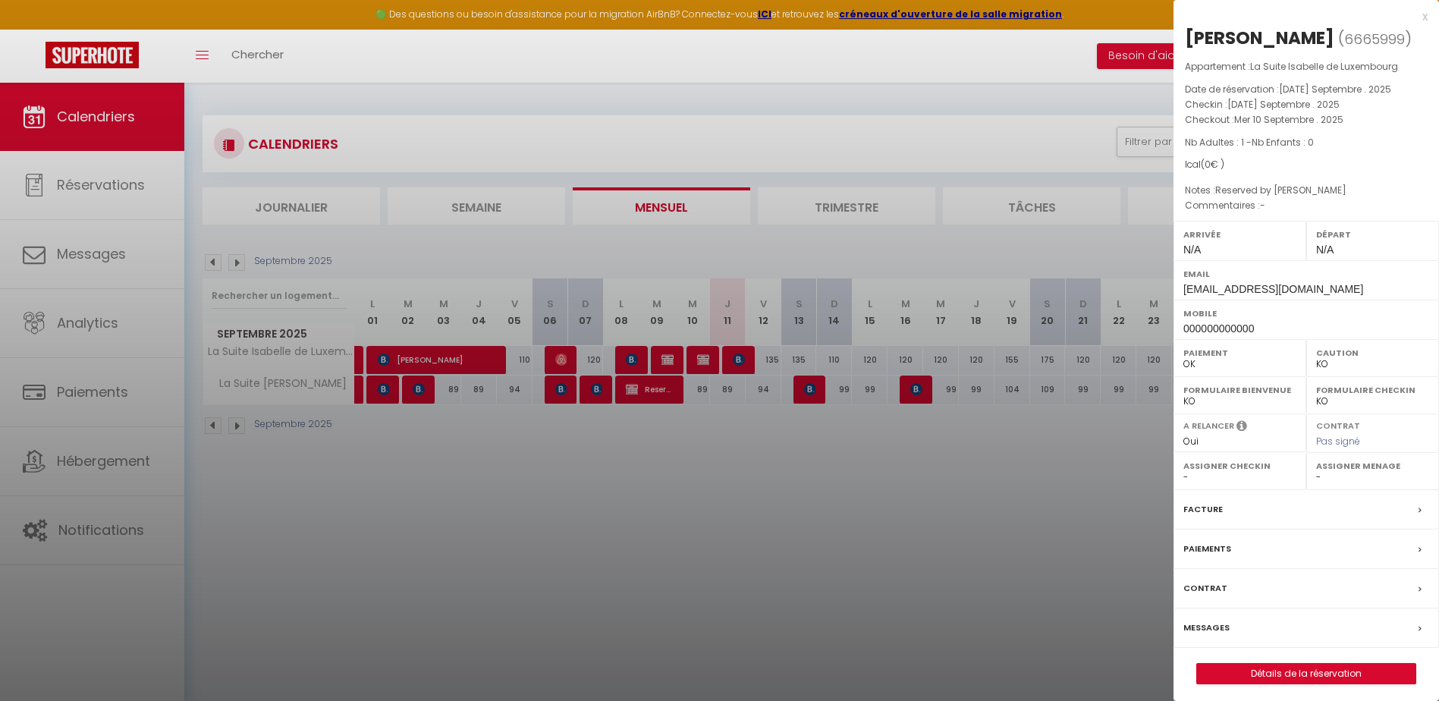
drag, startPoint x: 660, startPoint y: 359, endPoint x: 684, endPoint y: 357, distance: 23.6
click at [671, 358] on div at bounding box center [719, 350] width 1439 height 701
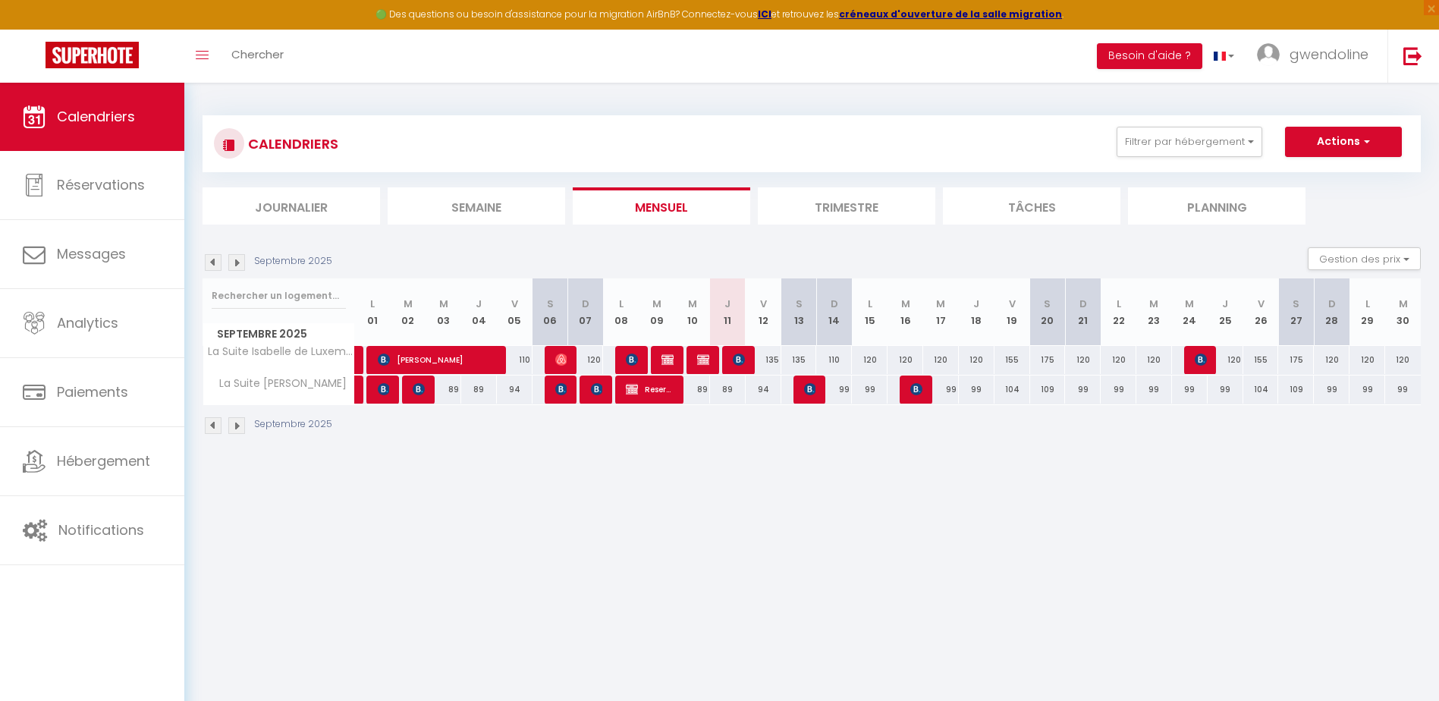
click at [708, 355] on body "🟢 Des questions ou besoin d'assistance pour la migration AirBnB? Connectez-vous…" at bounding box center [719, 433] width 1439 height 701
click at [694, 362] on div at bounding box center [705, 360] width 36 height 29
click at [707, 365] on img at bounding box center [703, 360] width 12 height 12
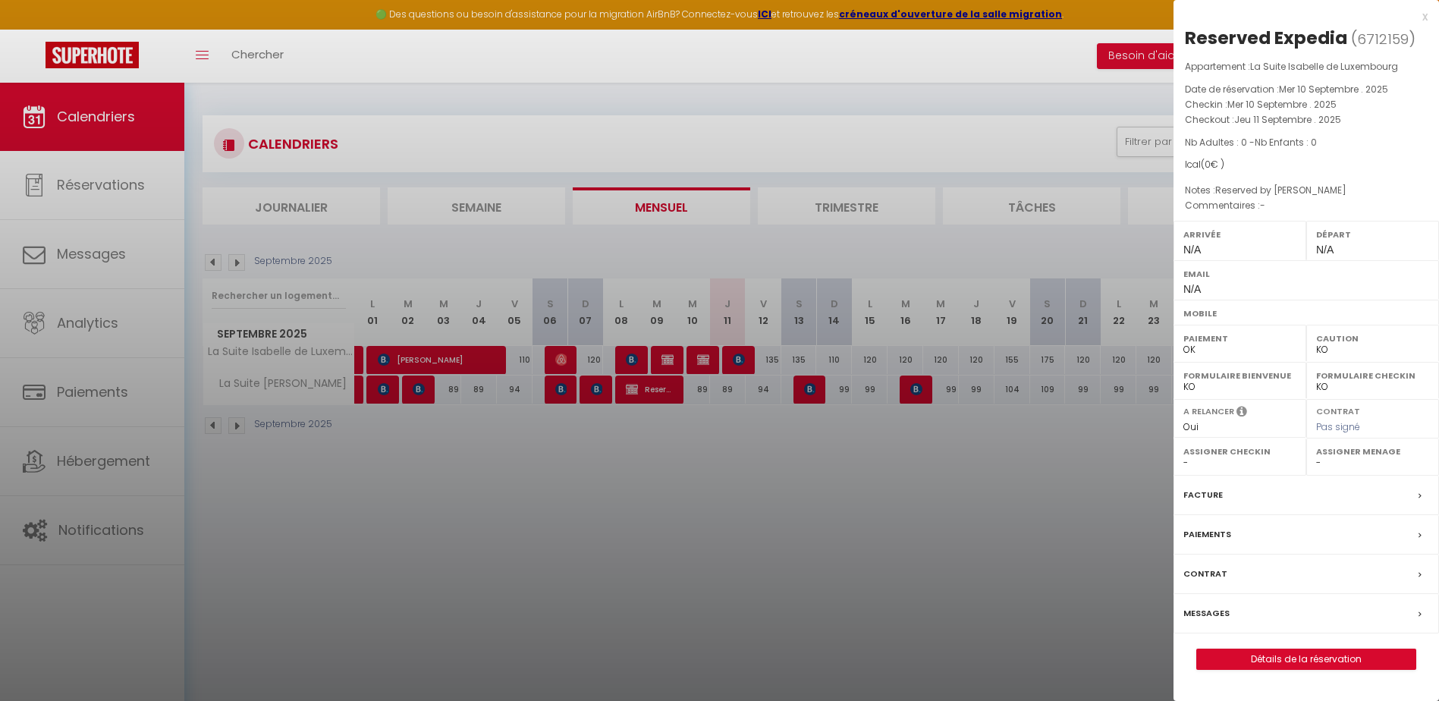
drag, startPoint x: 668, startPoint y: 543, endPoint x: 756, endPoint y: 413, distance: 156.8
click at [679, 517] on div at bounding box center [719, 350] width 1439 height 701
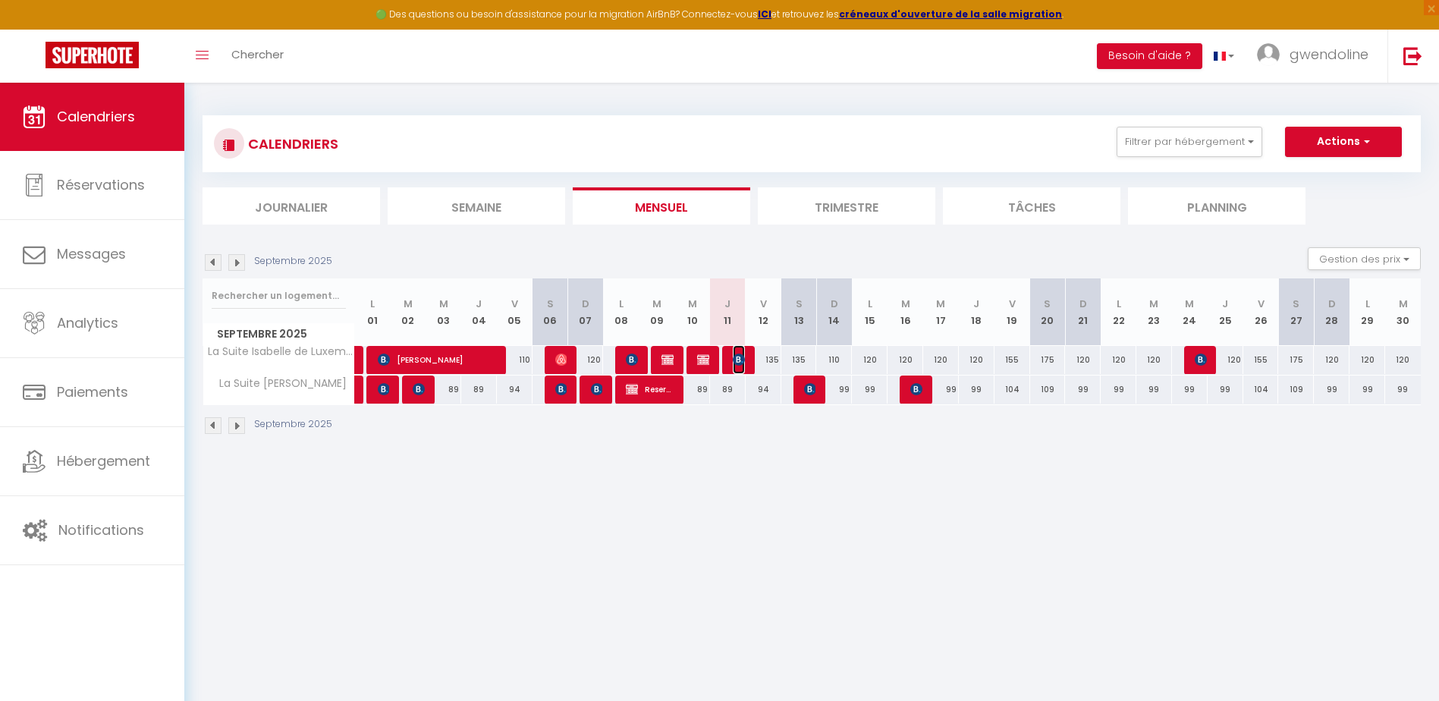
click at [744, 364] on img at bounding box center [739, 360] width 12 height 12
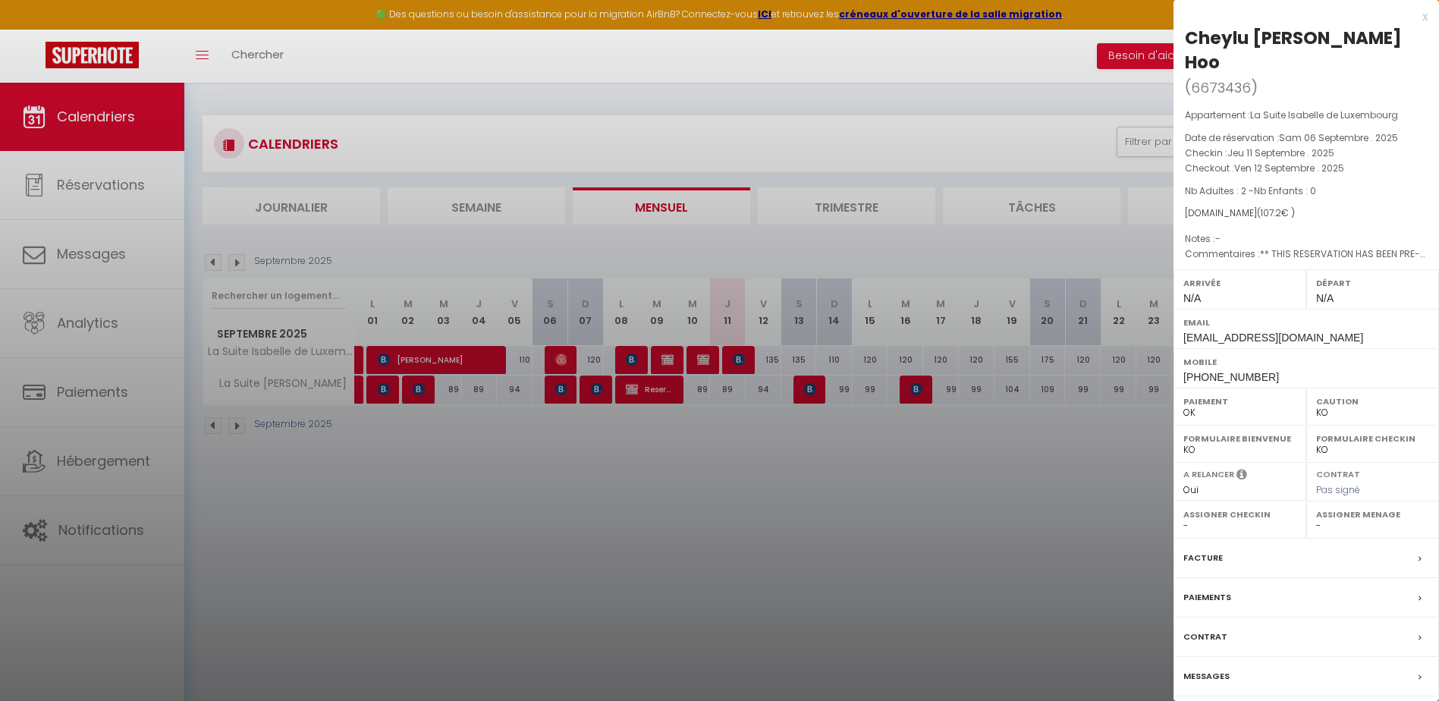
click at [814, 525] on div at bounding box center [719, 350] width 1439 height 701
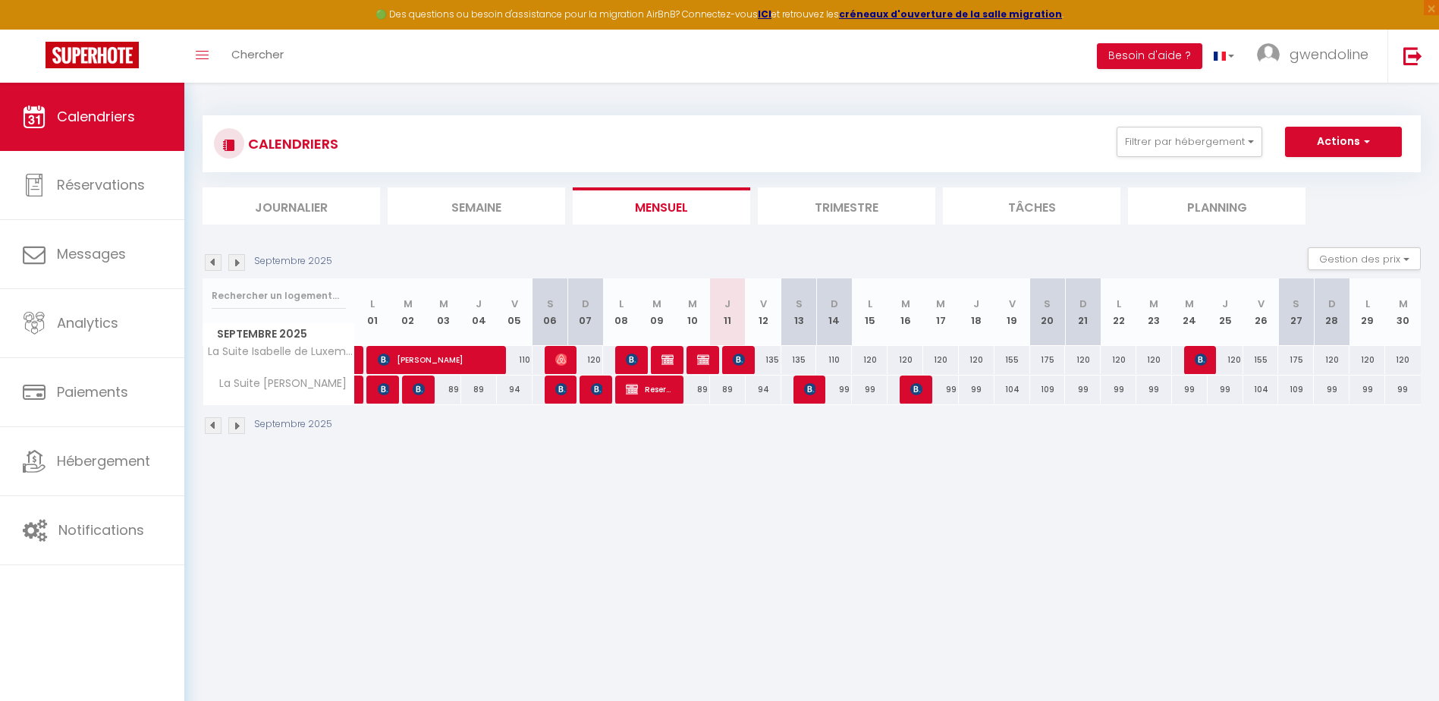
click at [212, 429] on img at bounding box center [213, 425] width 17 height 17
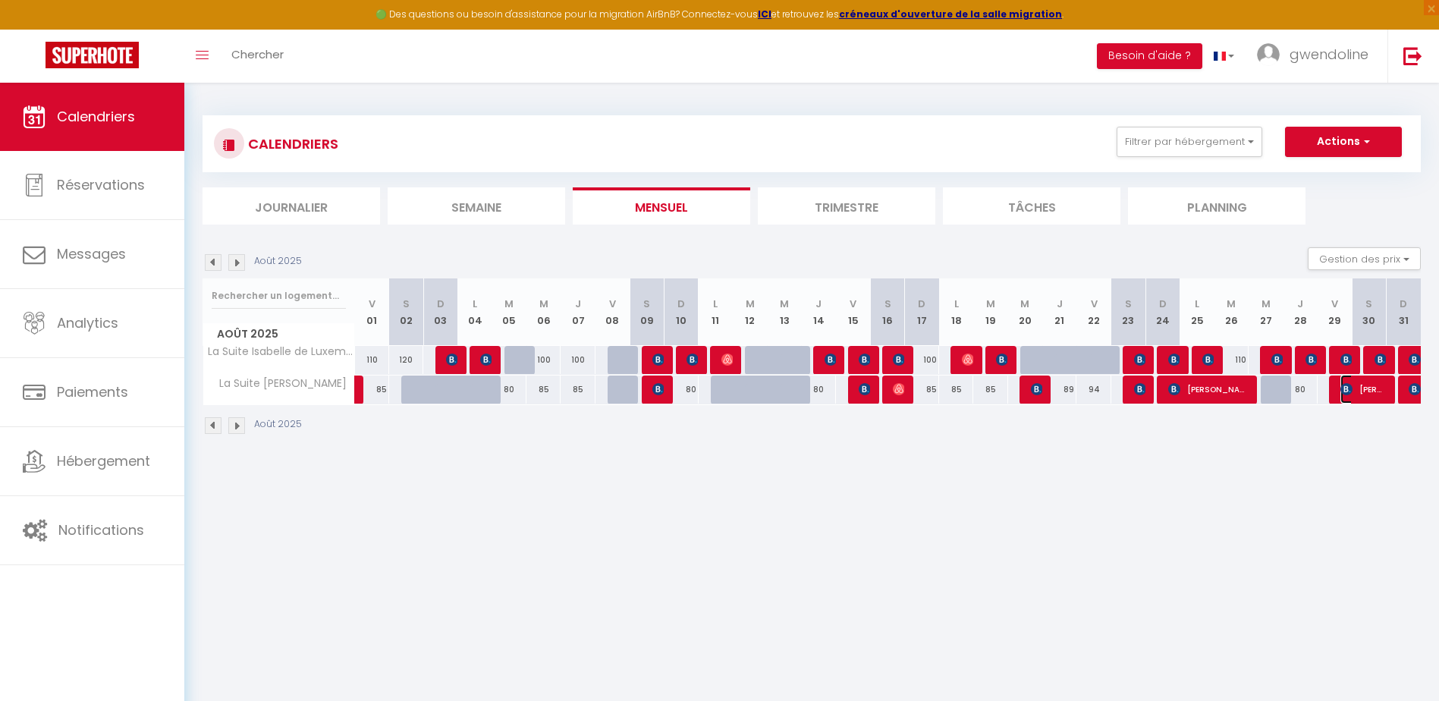
click at [1367, 388] on span "[PERSON_NAME]" at bounding box center [1364, 389] width 46 height 29
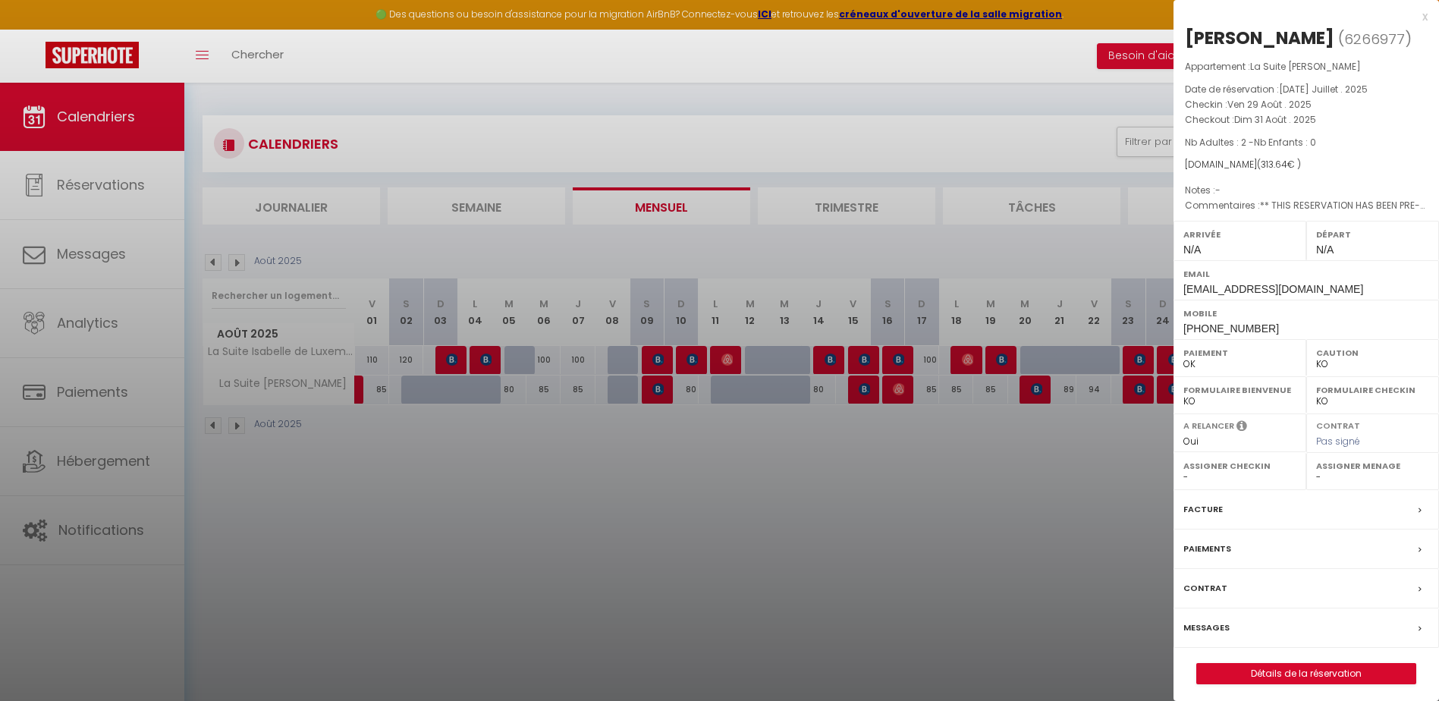
drag, startPoint x: 1102, startPoint y: 579, endPoint x: 1113, endPoint y: 530, distance: 49.9
click at [1105, 570] on div at bounding box center [719, 350] width 1439 height 701
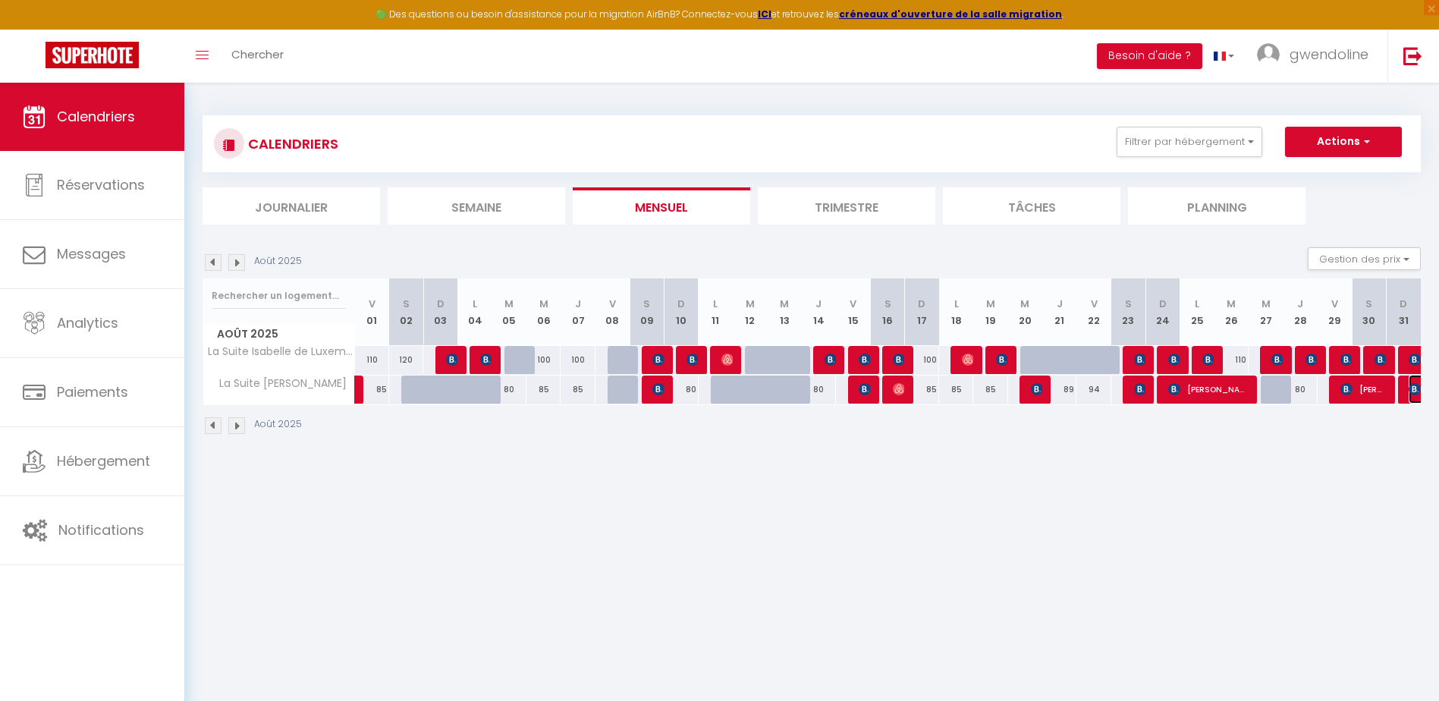
click at [1411, 388] on img at bounding box center [1415, 389] width 12 height 12
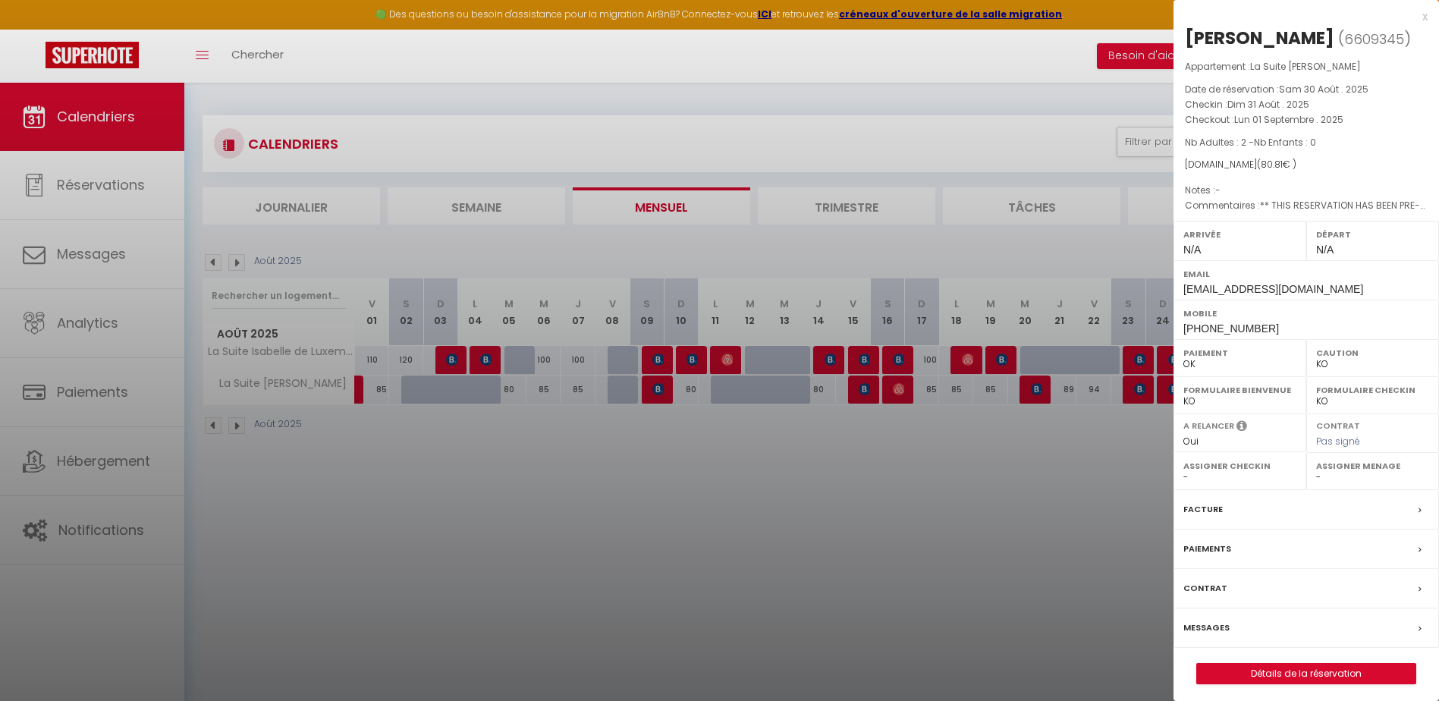
click at [1427, 17] on div "x [PERSON_NAME] ( 6609345 ) Appartement : La Suite [PERSON_NAME] Date de réserv…" at bounding box center [1307, 353] width 266 height 707
click at [1421, 18] on div "x" at bounding box center [1301, 17] width 254 height 18
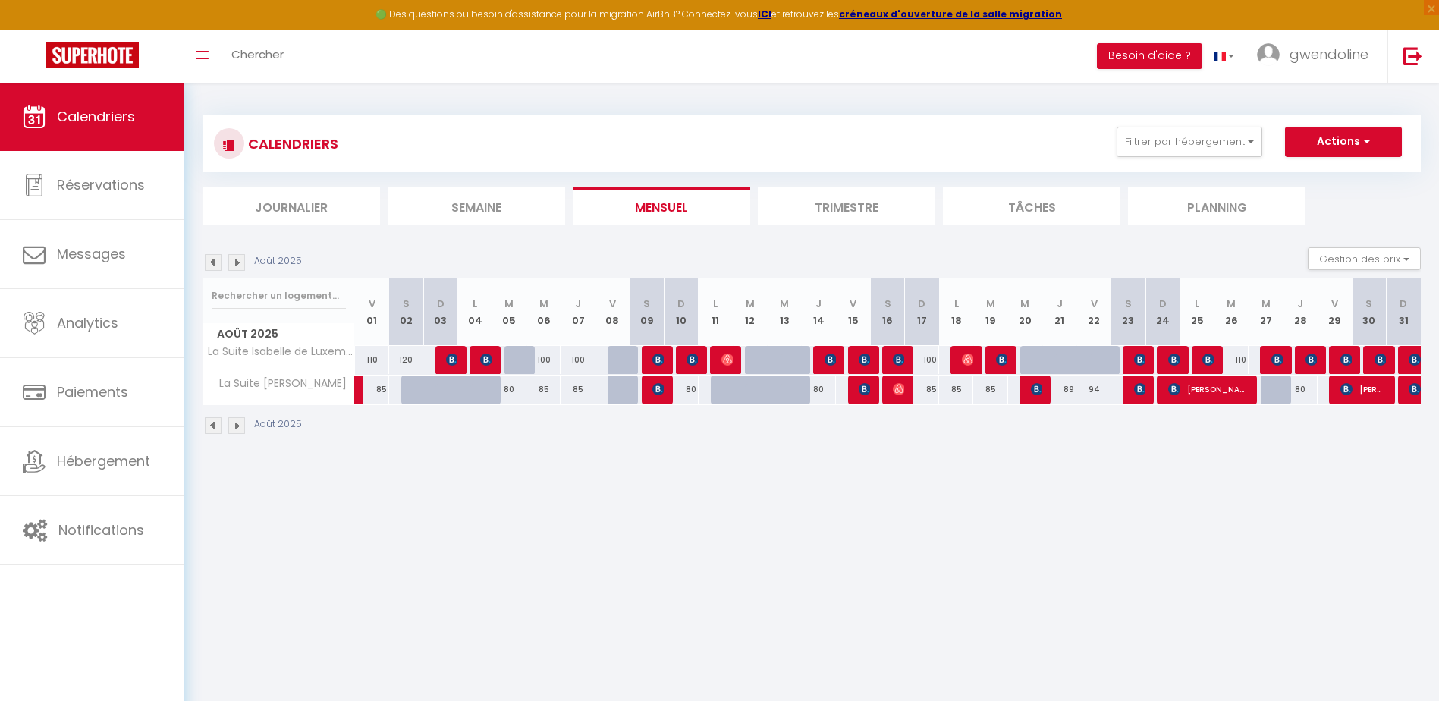
click at [237, 430] on img at bounding box center [236, 425] width 17 height 17
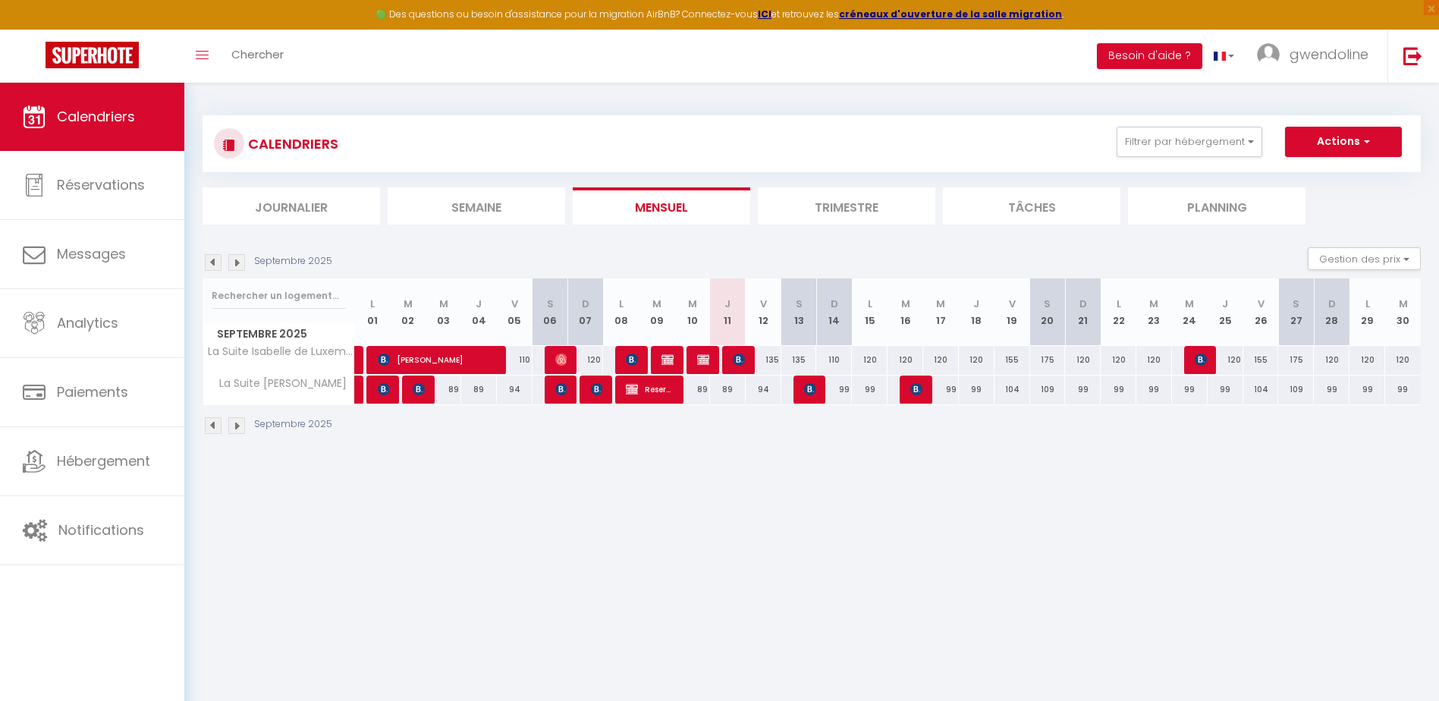
click at [392, 387] on div at bounding box center [381, 390] width 36 height 29
click at [386, 389] on span at bounding box center [386, 390] width 1 height 29
type input "89"
type input "Lun 01 Septembre 2025"
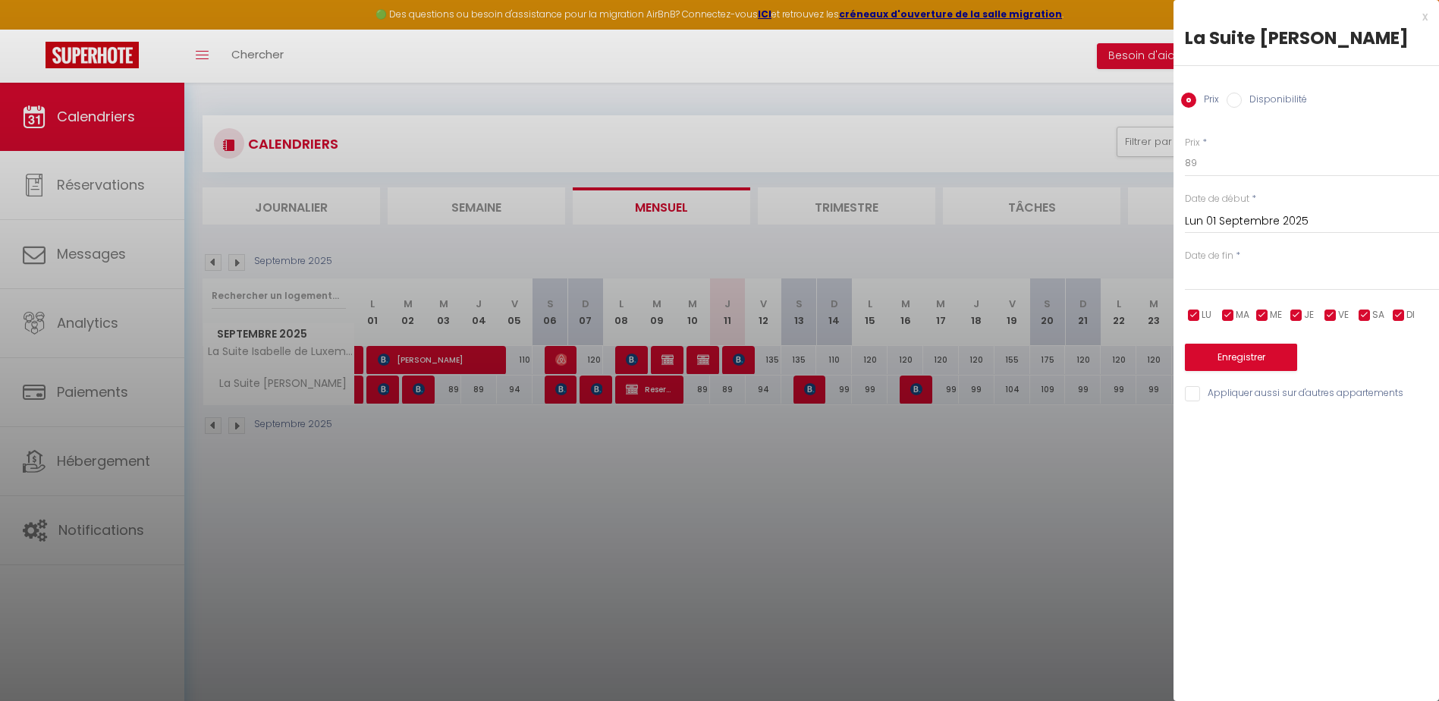
click at [1426, 12] on div "x" at bounding box center [1301, 17] width 254 height 18
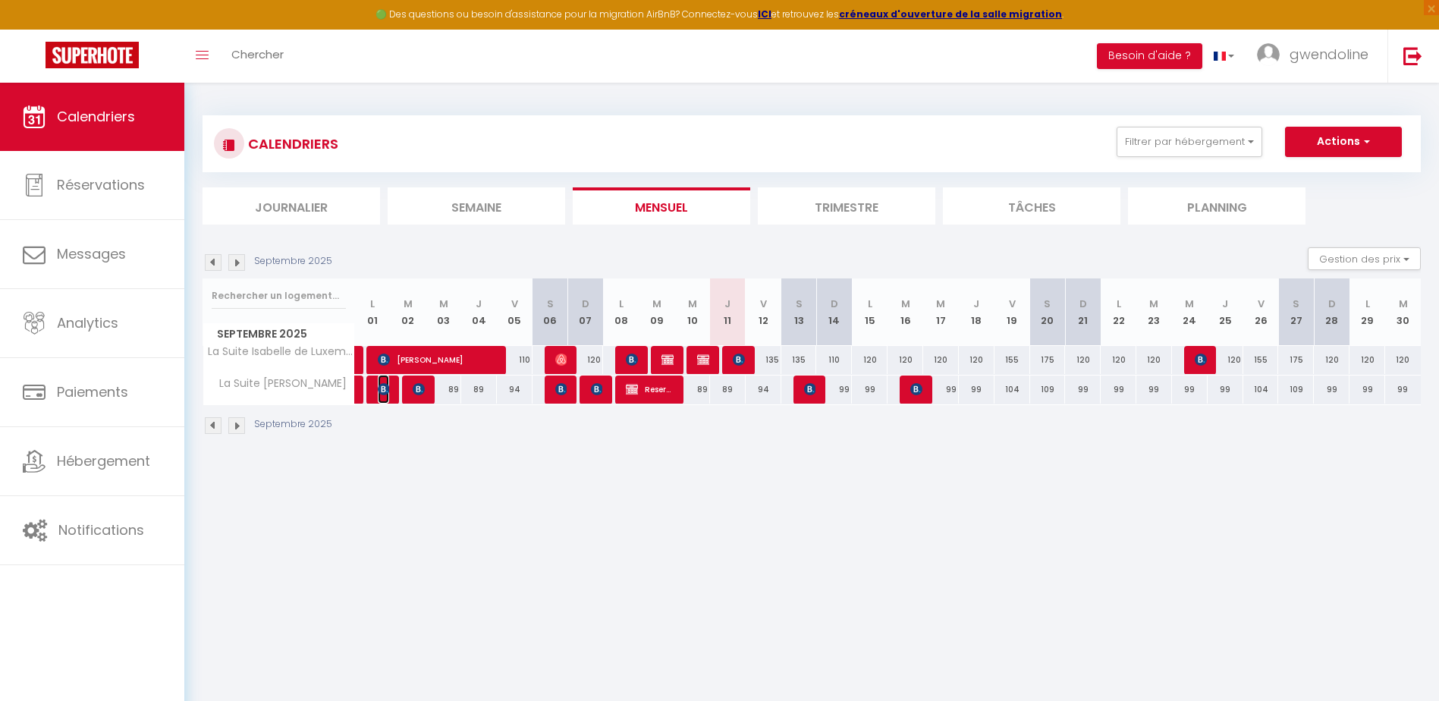
click at [388, 388] on img at bounding box center [384, 389] width 12 height 12
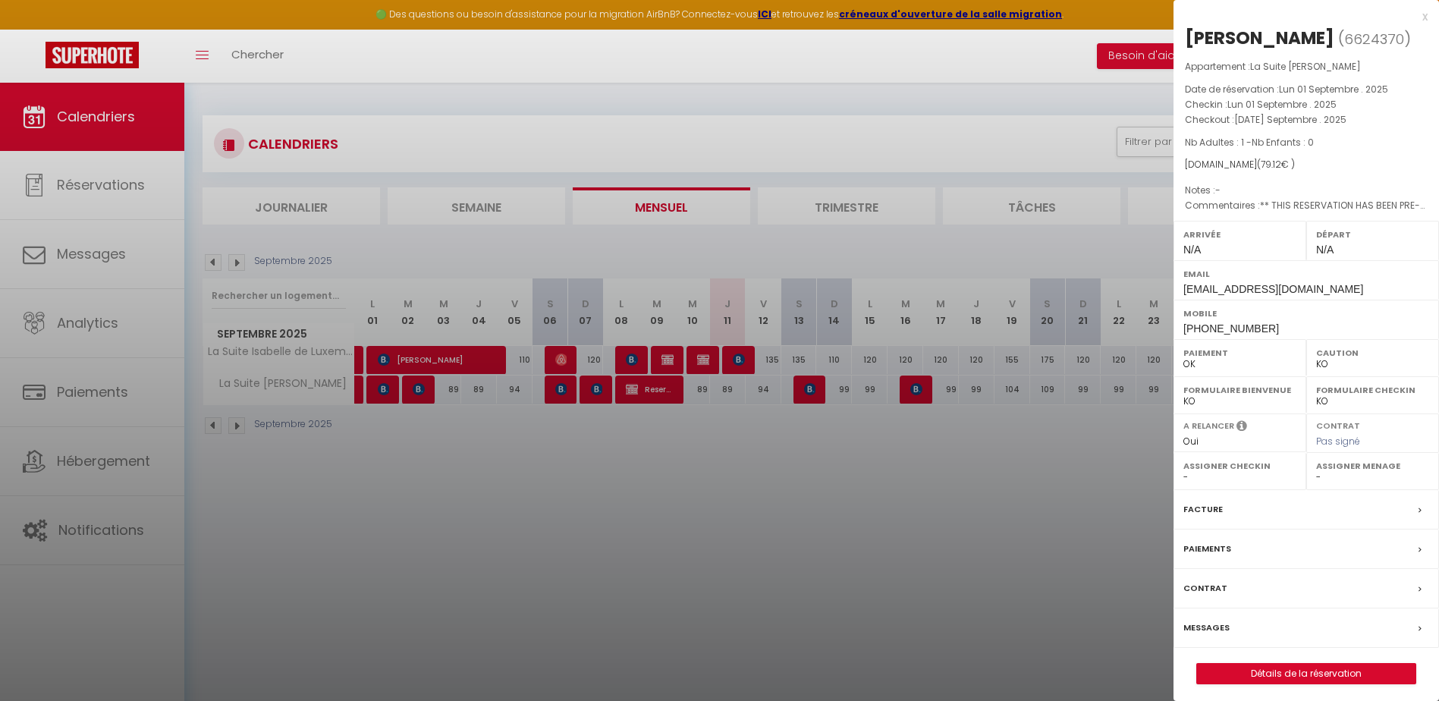
click at [502, 434] on div at bounding box center [719, 350] width 1439 height 701
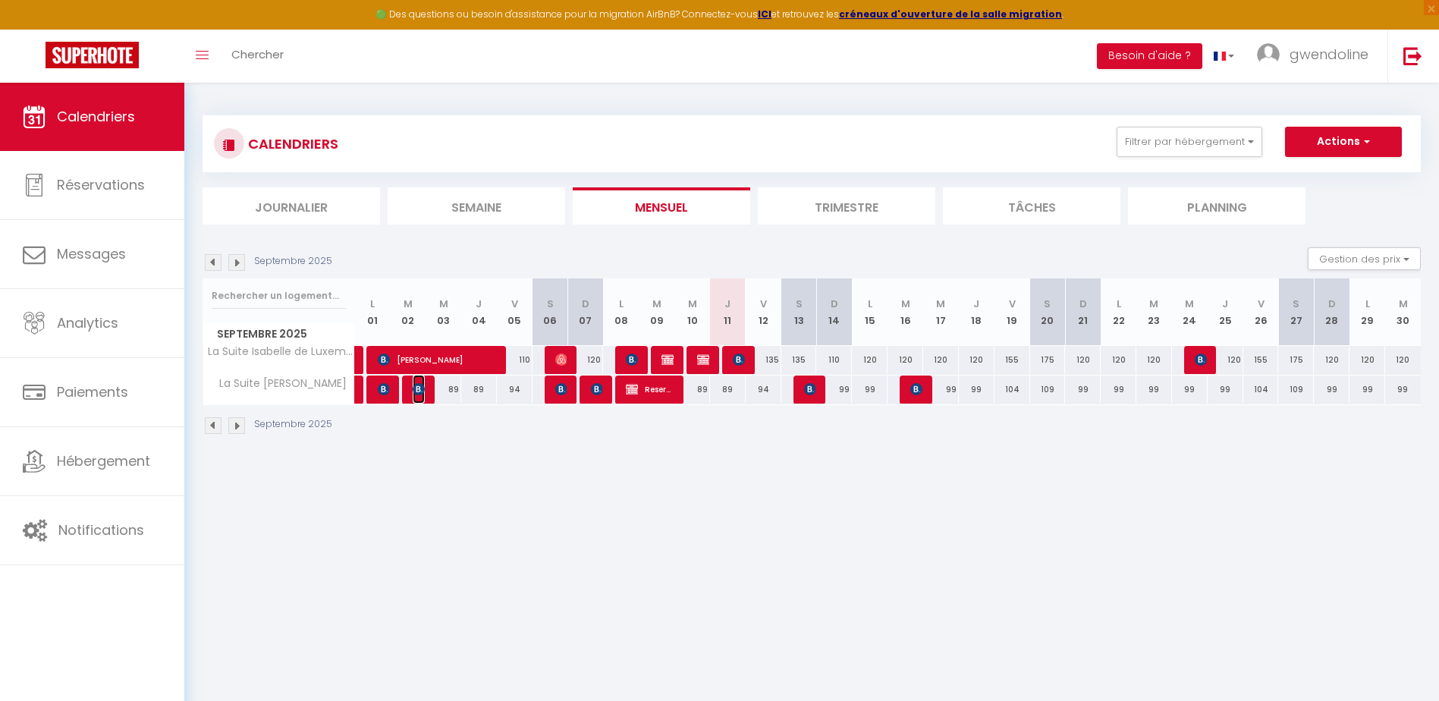
click at [418, 391] on img at bounding box center [419, 389] width 12 height 12
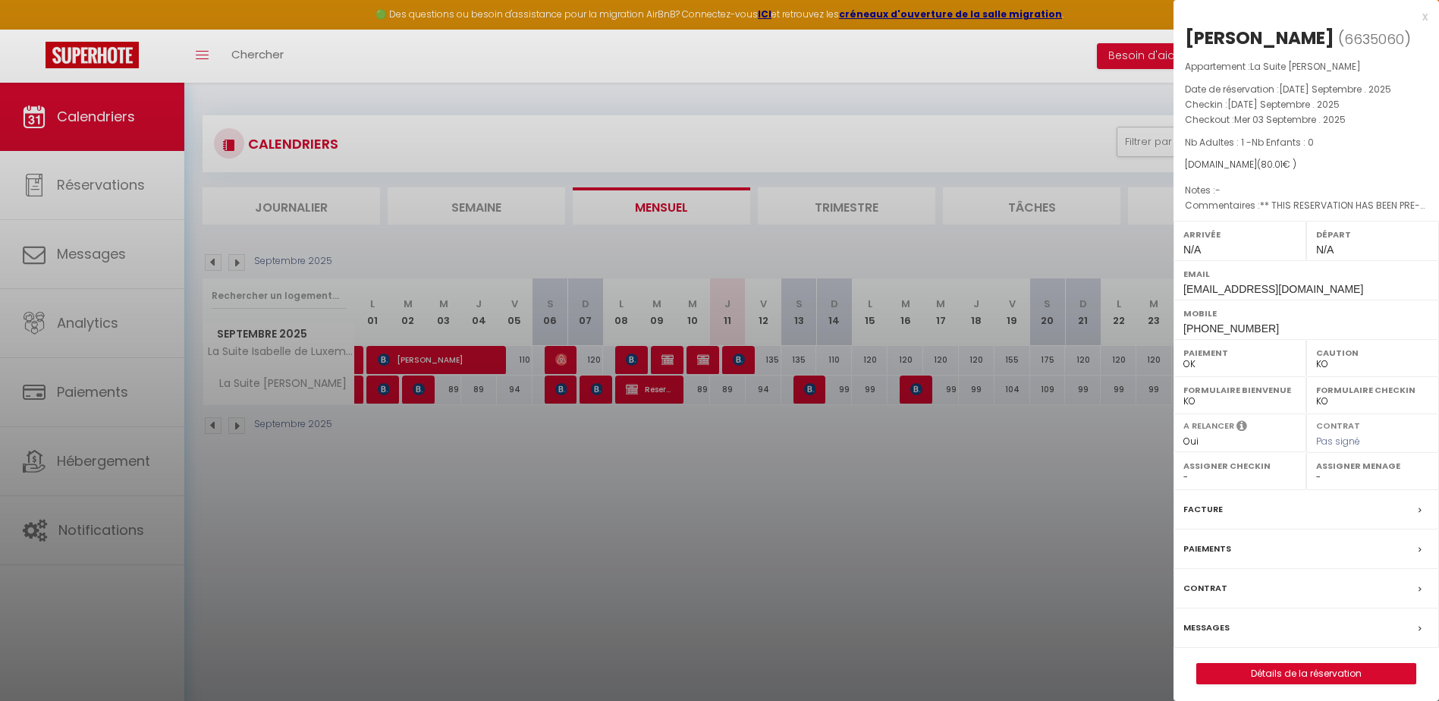
drag, startPoint x: 395, startPoint y: 481, endPoint x: 427, endPoint y: 446, distance: 47.3
click at [410, 464] on div at bounding box center [719, 350] width 1439 height 701
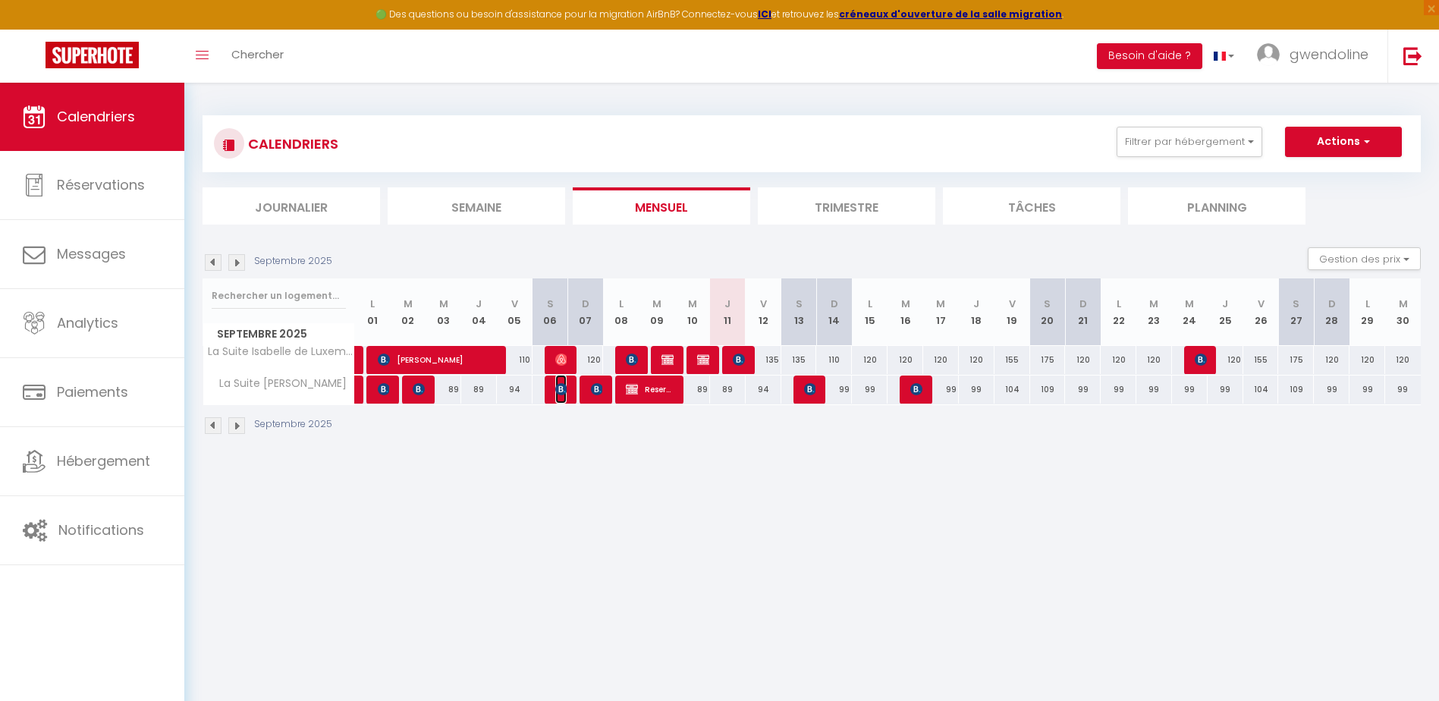
click at [556, 395] on img at bounding box center [561, 389] width 12 height 12
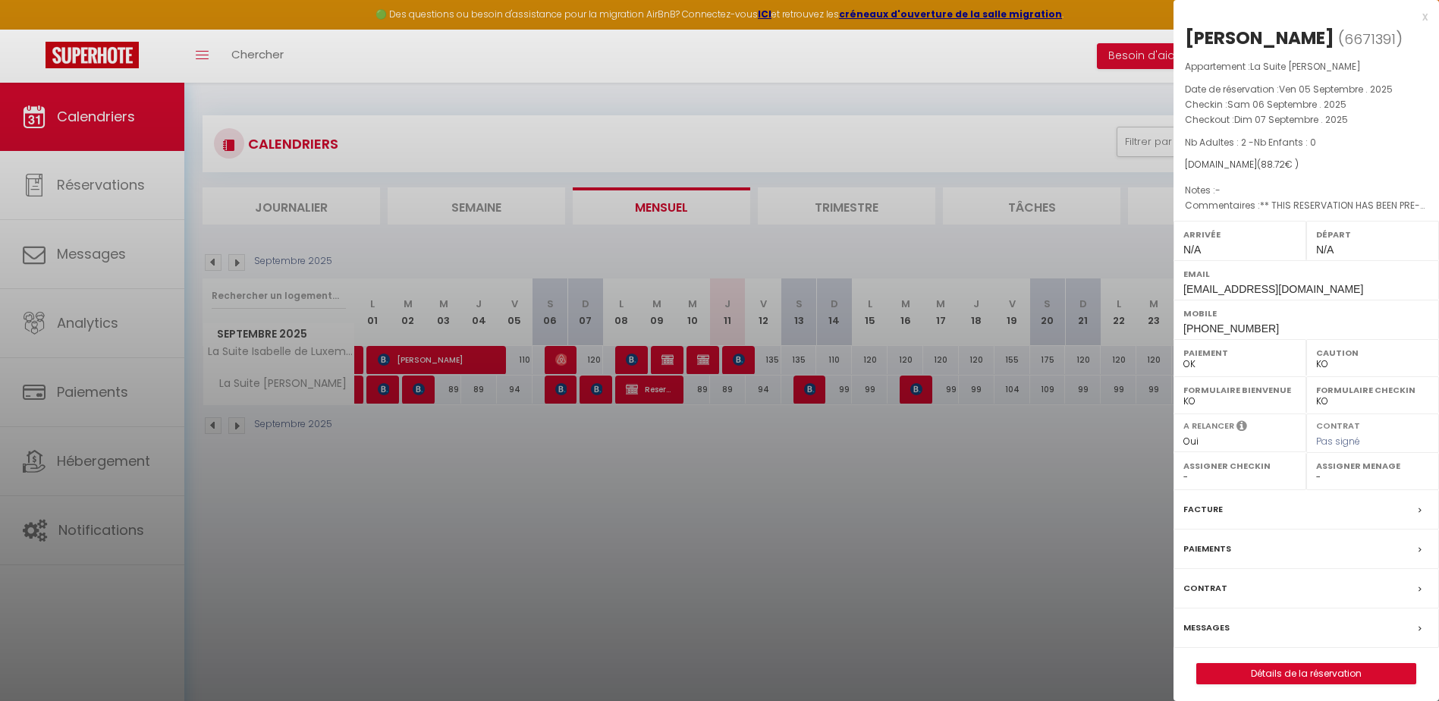
click at [590, 498] on div at bounding box center [719, 350] width 1439 height 701
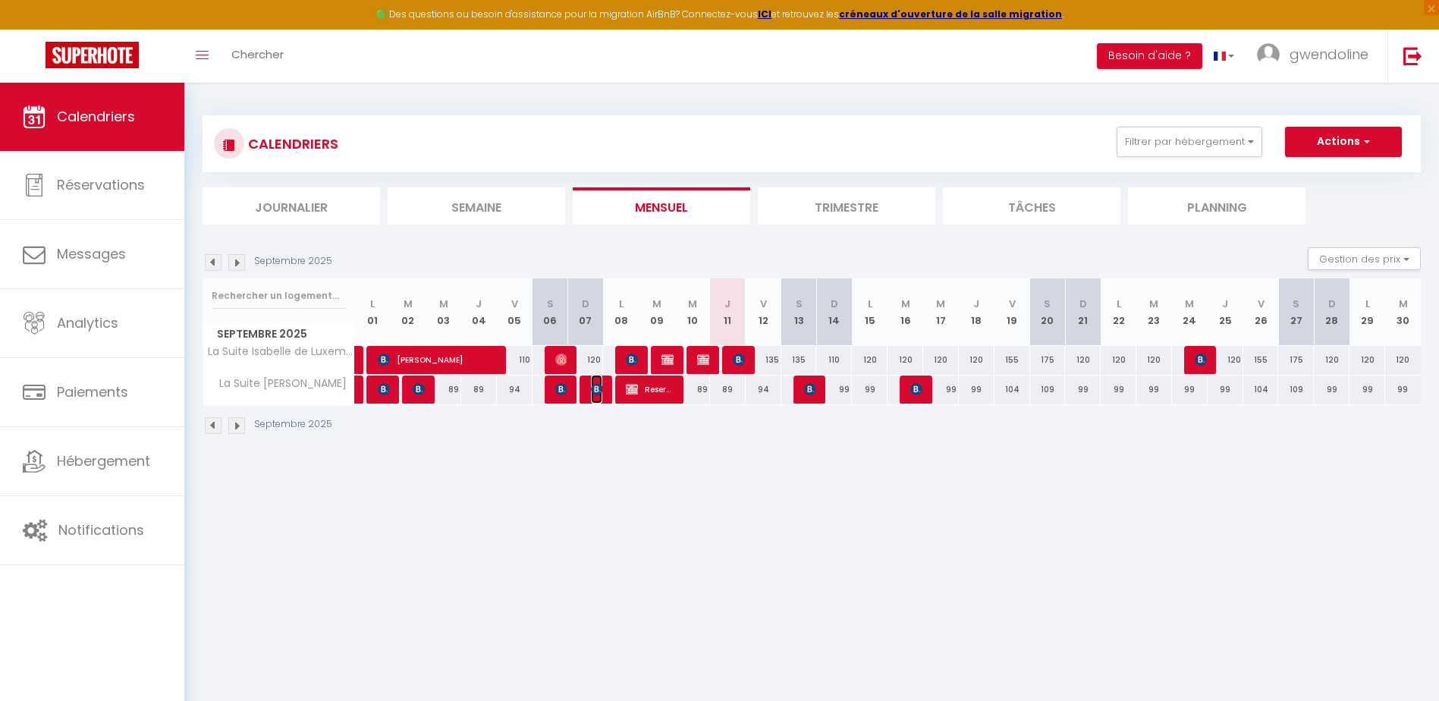
click at [602, 395] on img at bounding box center [597, 389] width 12 height 12
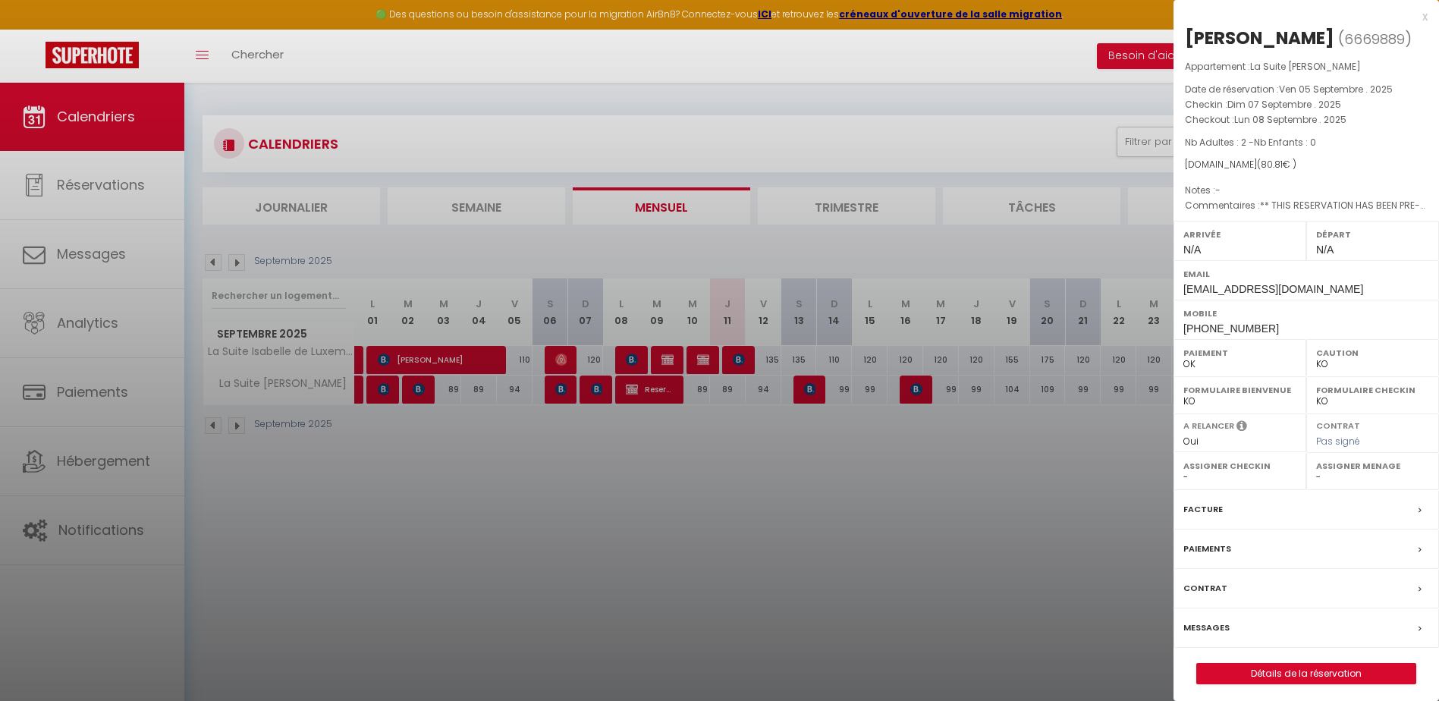
click at [779, 603] on div at bounding box center [719, 350] width 1439 height 701
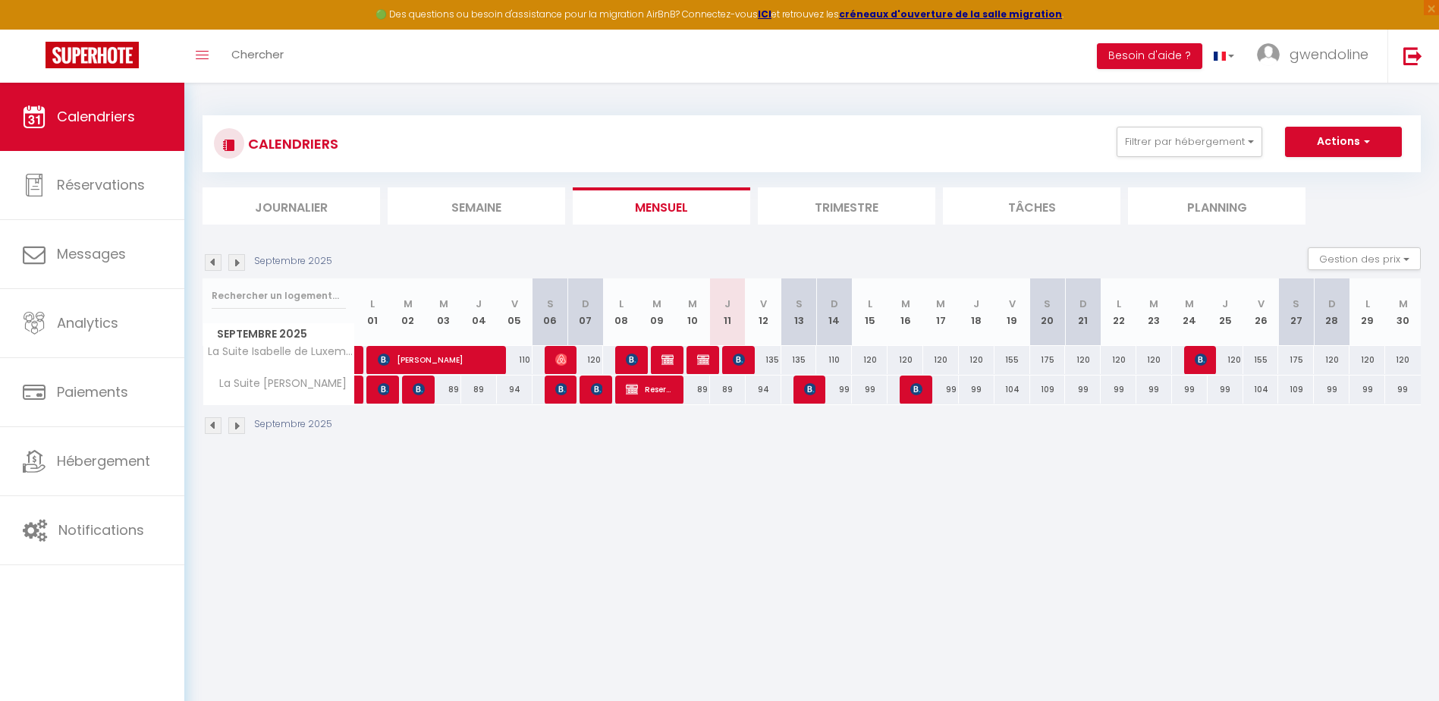
click at [624, 397] on div at bounding box center [633, 390] width 36 height 29
click at [628, 381] on span "Reserved Expedia" at bounding box center [650, 389] width 48 height 29
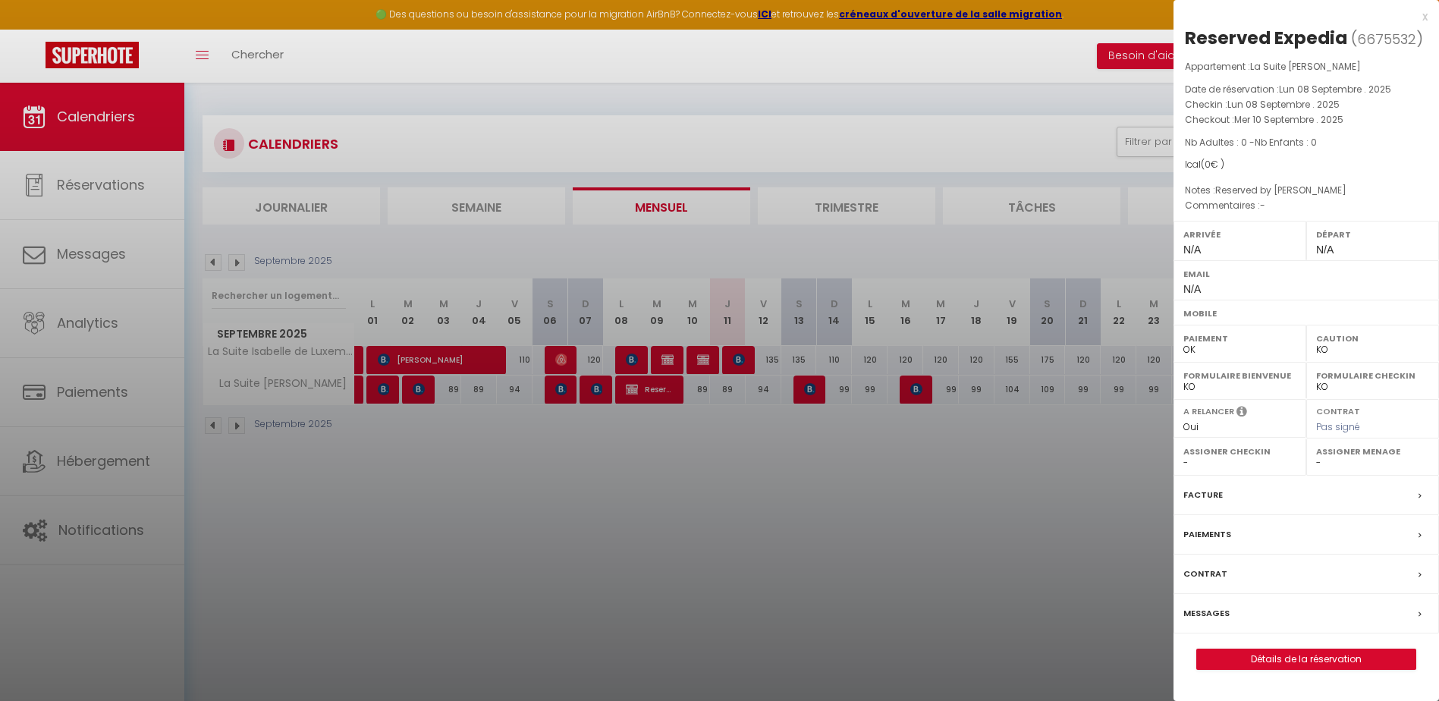
click at [715, 425] on div at bounding box center [719, 350] width 1439 height 701
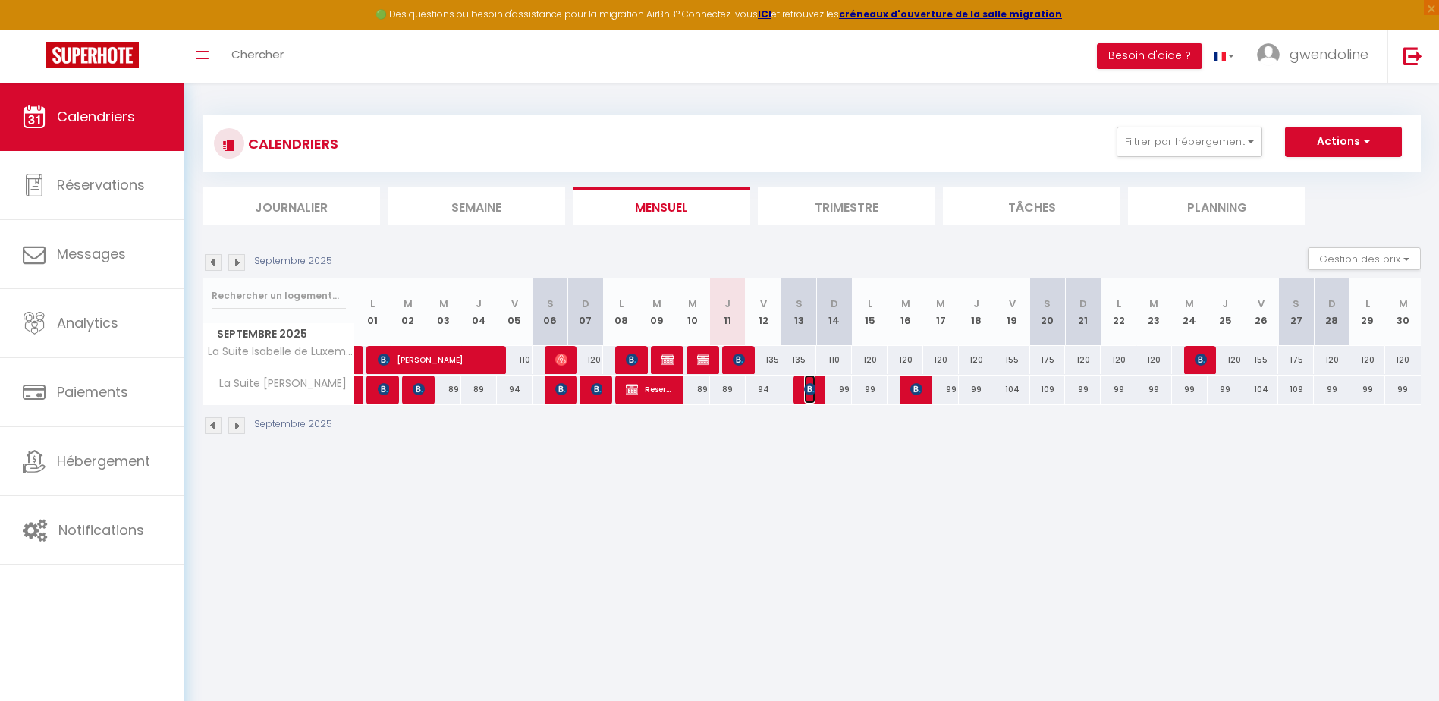
click at [816, 394] on img at bounding box center [810, 389] width 12 height 12
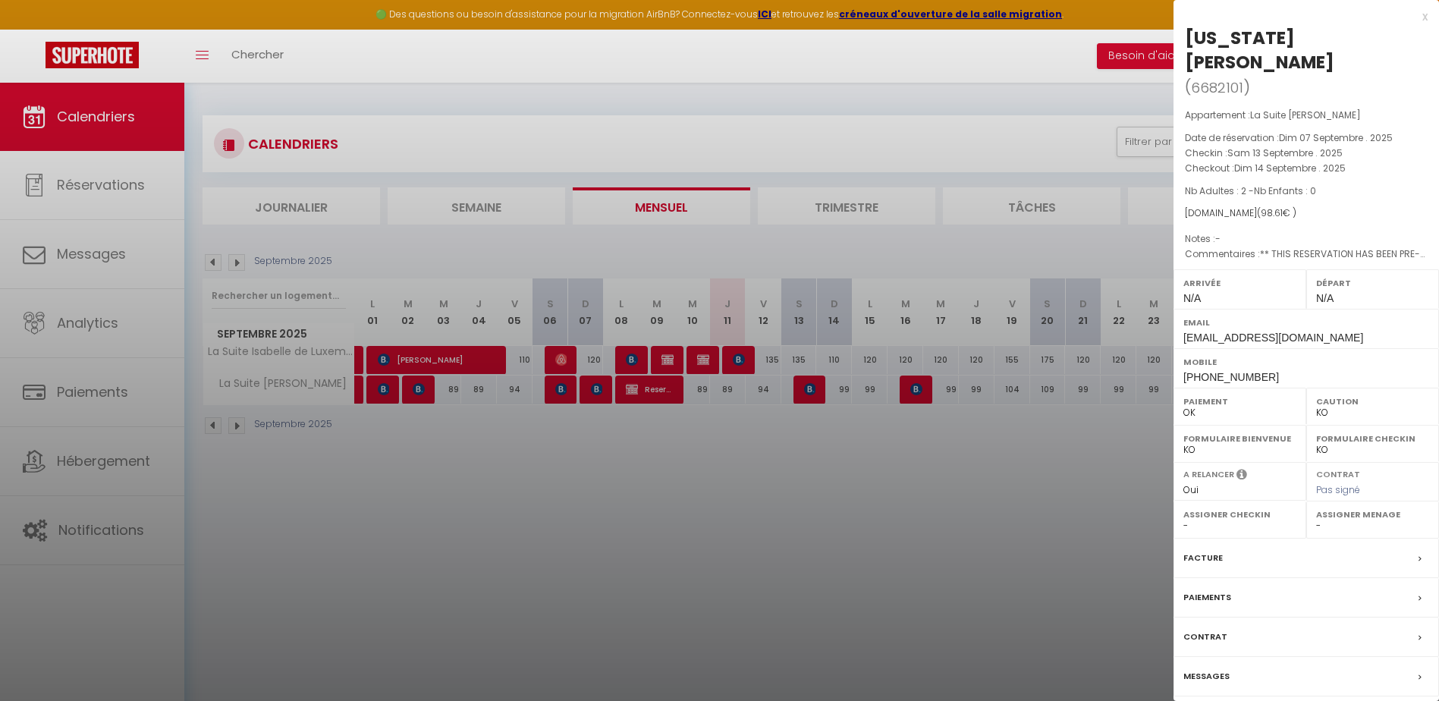
click at [957, 486] on div at bounding box center [719, 350] width 1439 height 701
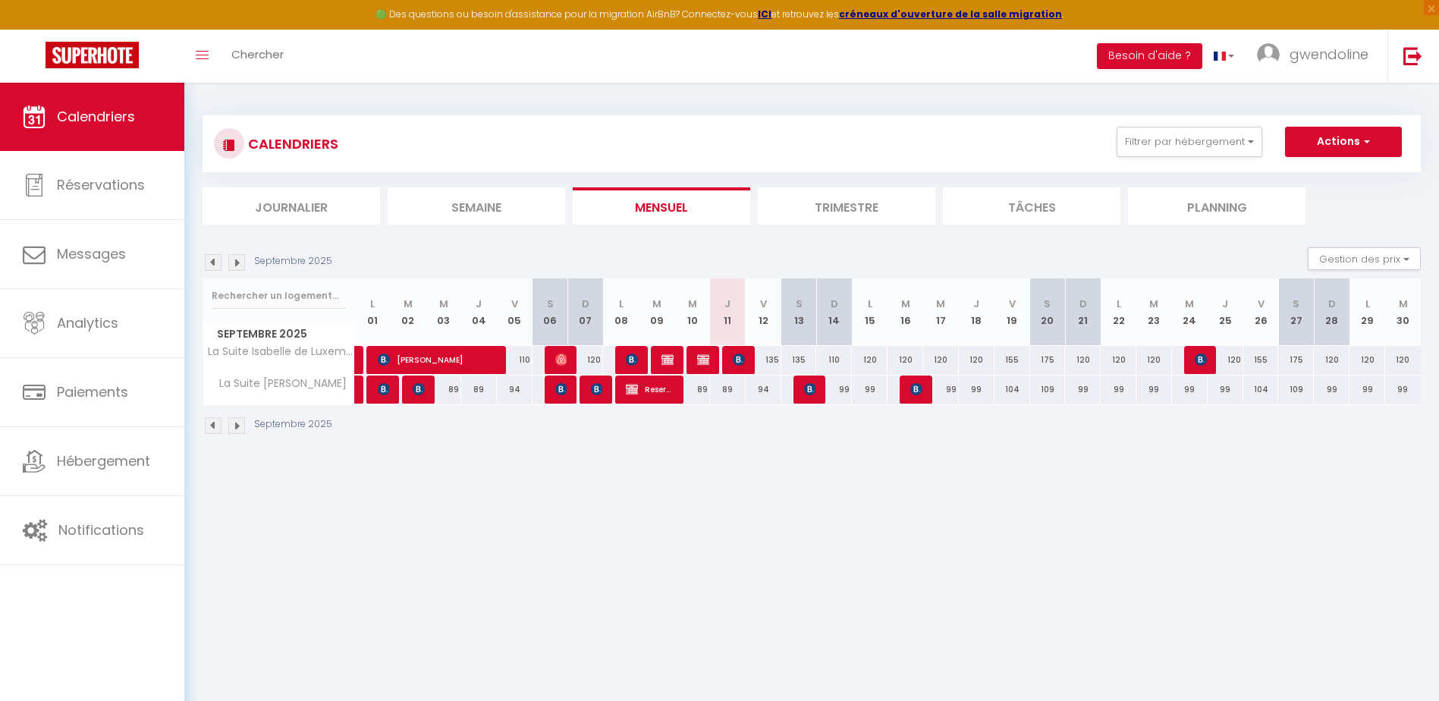
drag, startPoint x: 530, startPoint y: 492, endPoint x: 591, endPoint y: 447, distance: 76.0
click at [543, 491] on body "🟢 Des questions ou besoin d'assistance pour la migration AirBnB? Connectez-vous…" at bounding box center [719, 433] width 1439 height 701
